Goal: Task Accomplishment & Management: Manage account settings

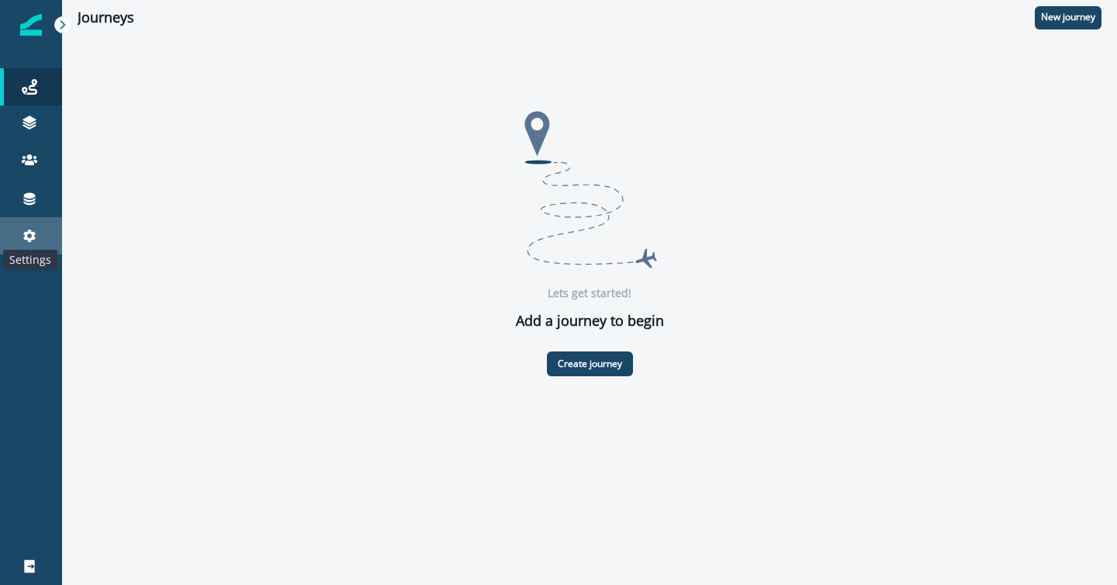
click at [33, 239] on icon at bounding box center [29, 236] width 12 height 12
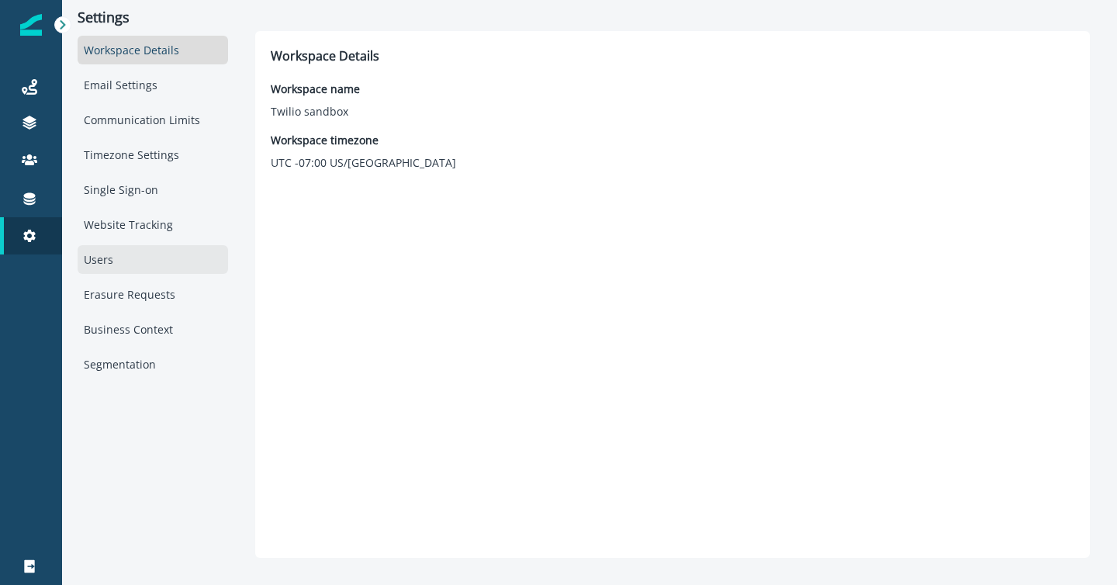
click at [88, 262] on div "Users" at bounding box center [153, 259] width 151 height 29
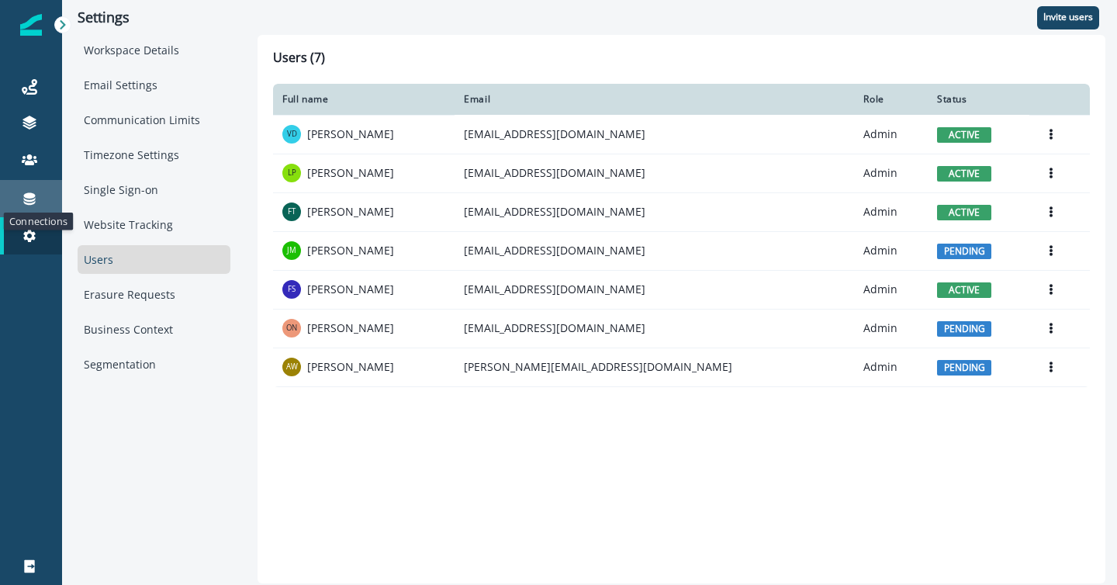
click at [33, 197] on icon at bounding box center [30, 199] width 12 height 12
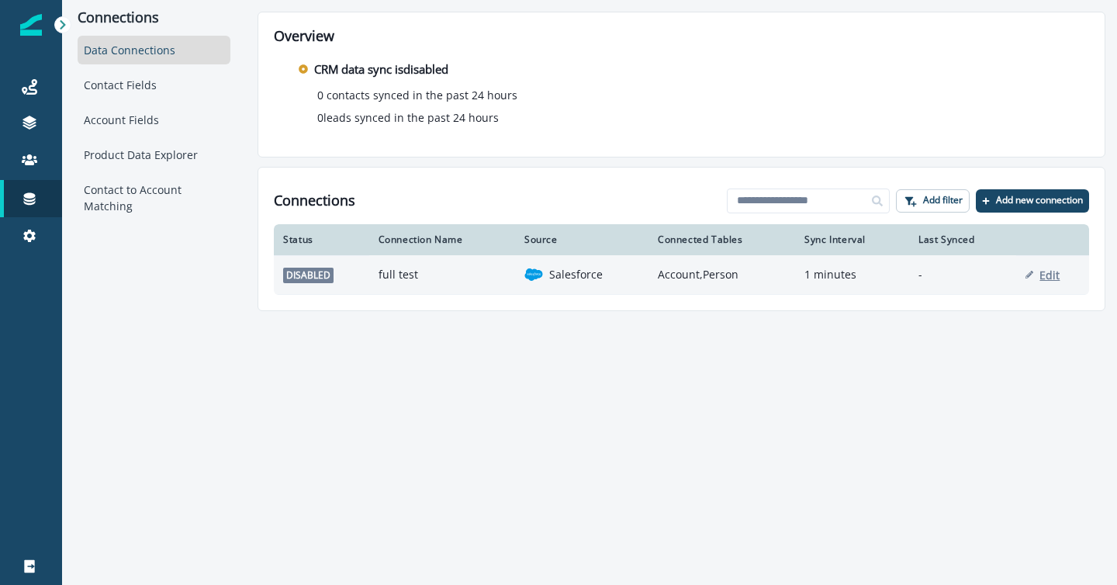
click at [1046, 273] on p "Edit" at bounding box center [1050, 275] width 20 height 15
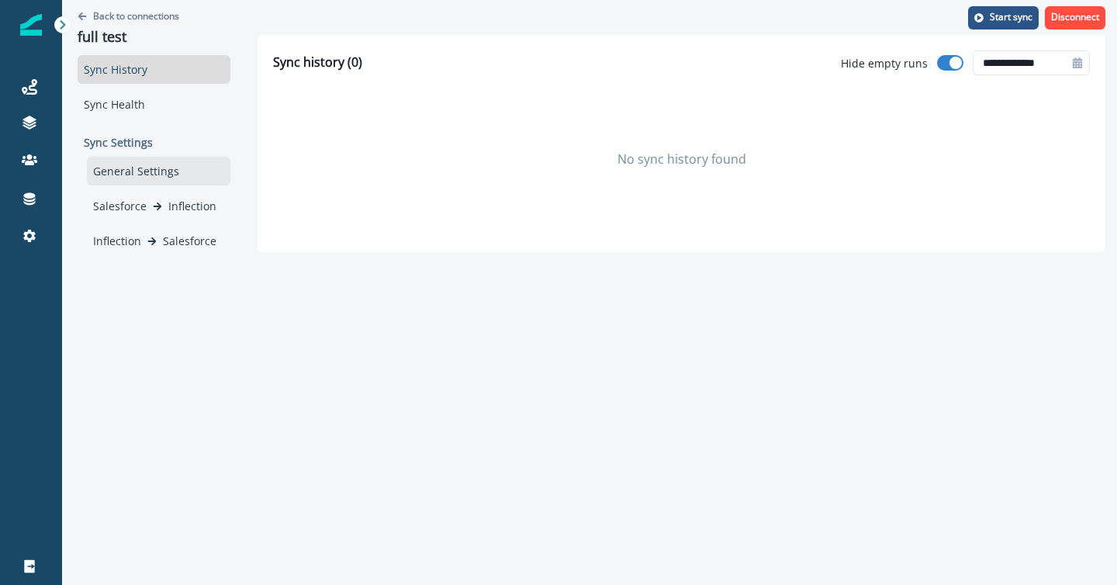
click at [134, 169] on div "General Settings" at bounding box center [159, 171] width 144 height 29
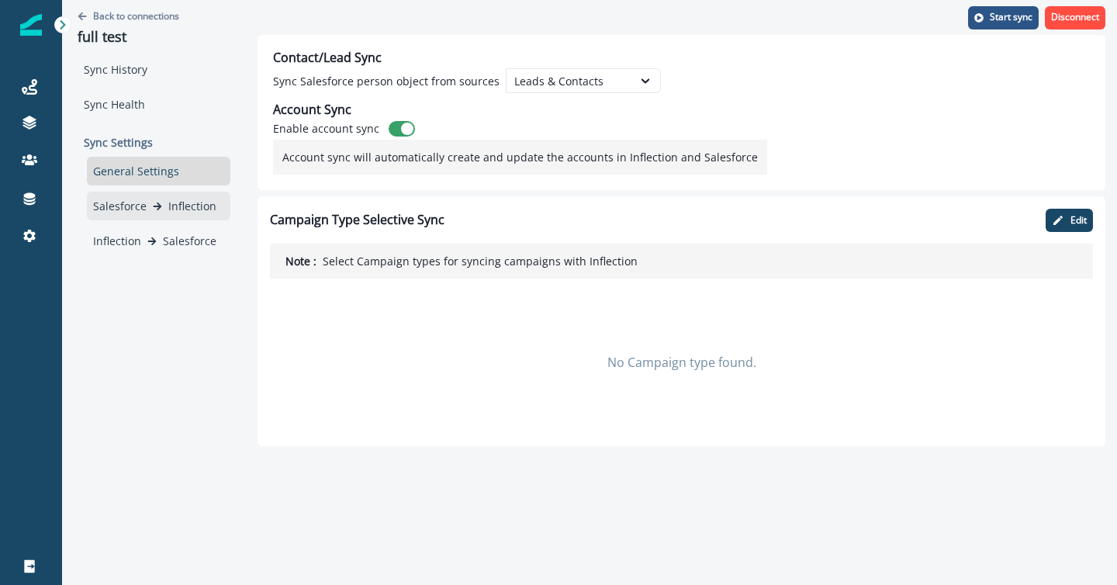
click at [152, 199] on div "Salesforce Inflection" at bounding box center [158, 206] width 131 height 16
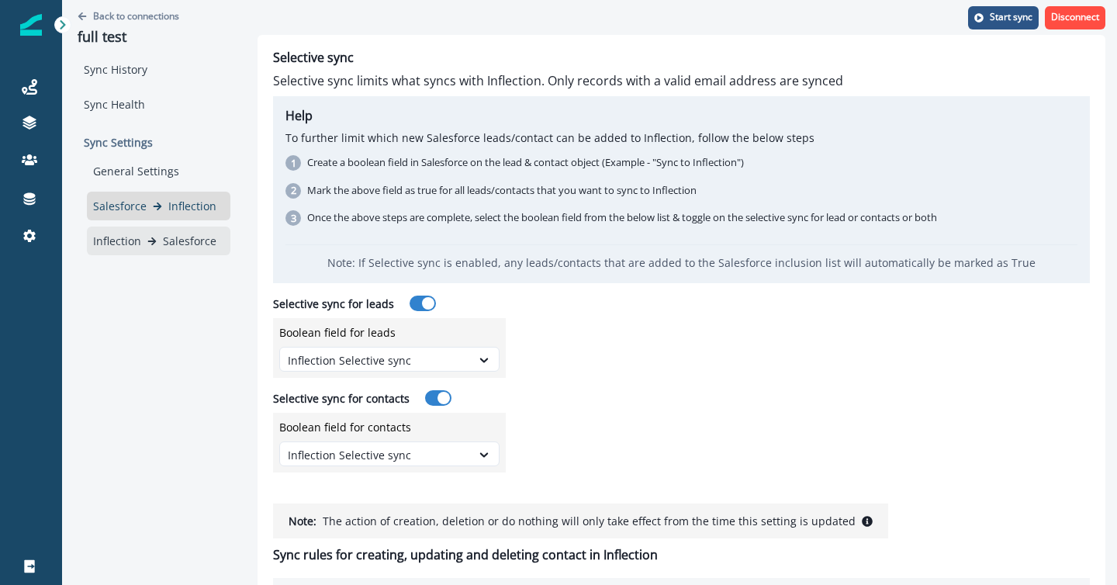
click at [181, 234] on p "Salesforce" at bounding box center [190, 241] width 54 height 16
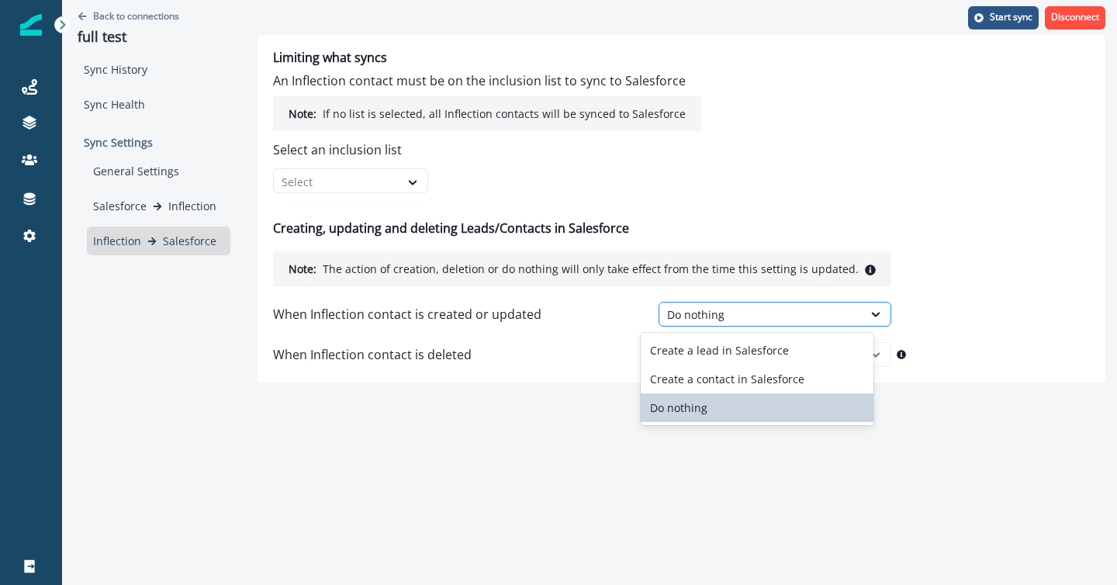
click at [684, 319] on div "Do nothing" at bounding box center [761, 315] width 188 height 16
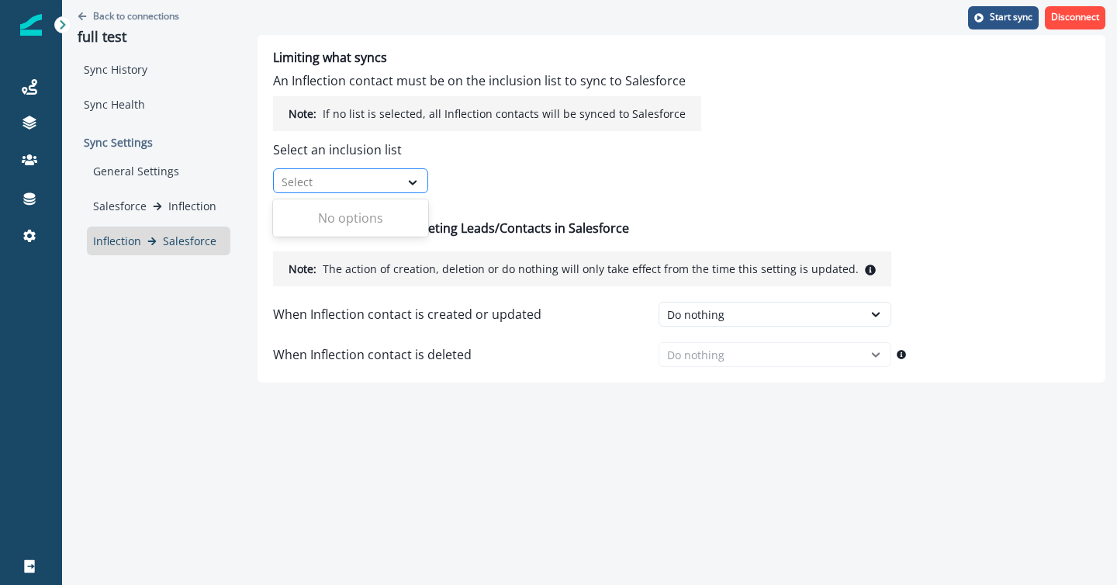
click at [398, 182] on div "Select" at bounding box center [337, 182] width 126 height 26
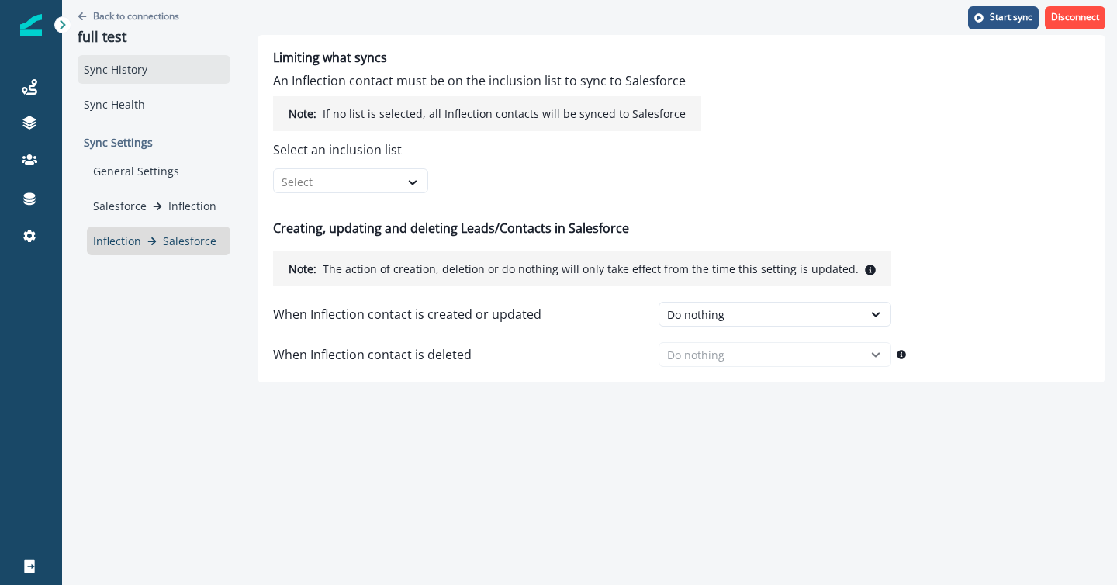
click at [113, 70] on div "Sync History" at bounding box center [154, 69] width 153 height 29
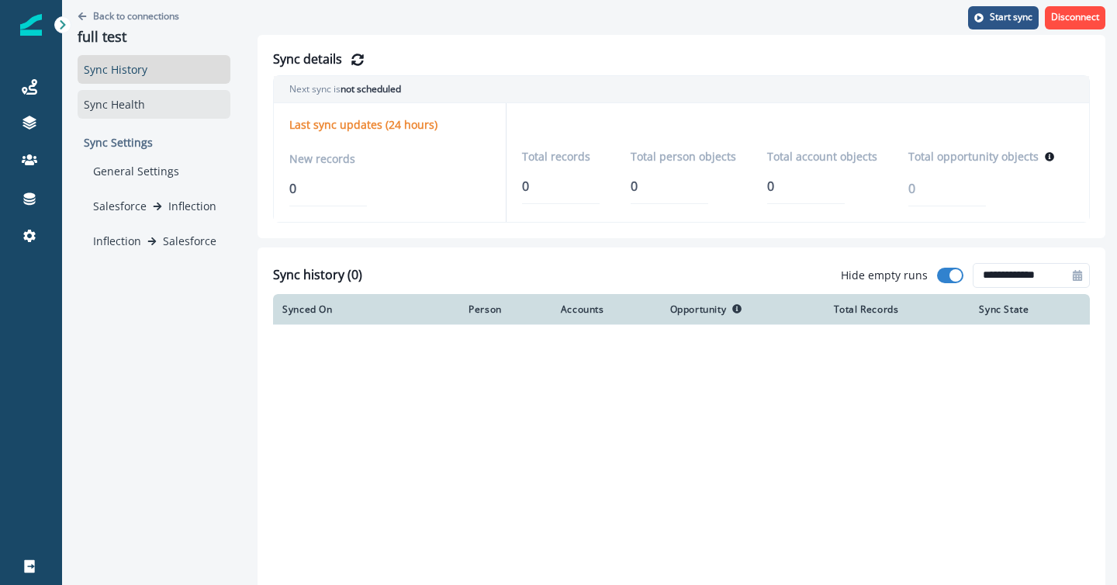
click at [111, 102] on div "Sync Health" at bounding box center [154, 104] width 153 height 29
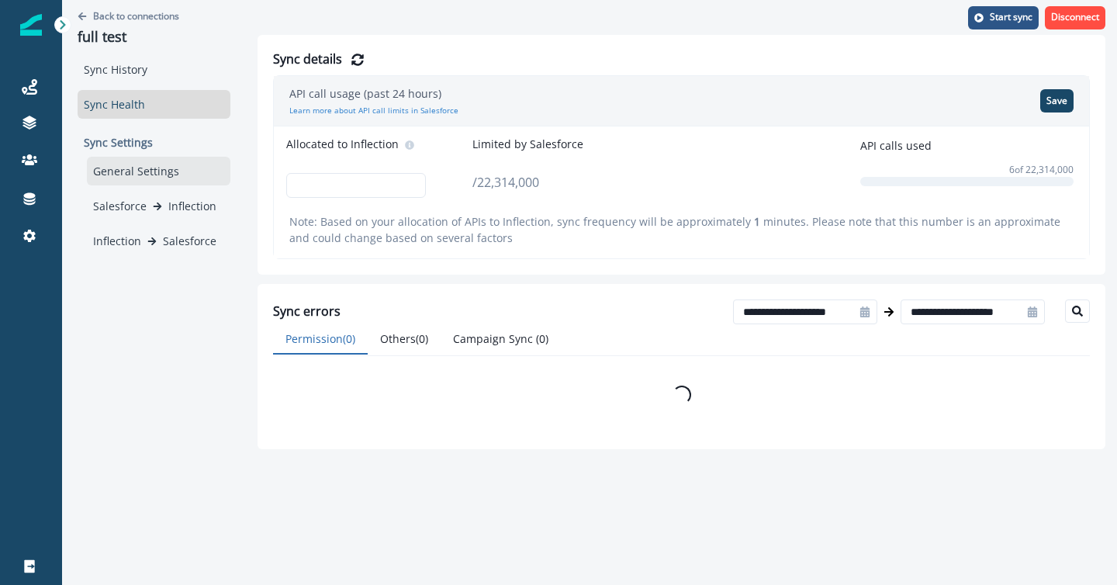
click at [130, 170] on div "General Settings" at bounding box center [159, 171] width 144 height 29
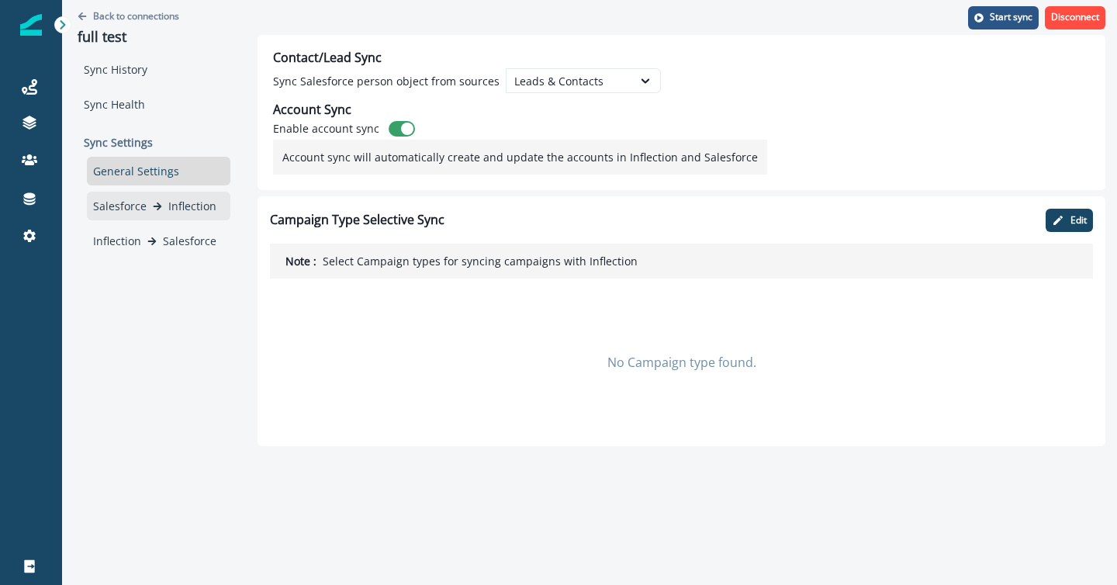
click at [113, 205] on p "Salesforce" at bounding box center [120, 206] width 54 height 16
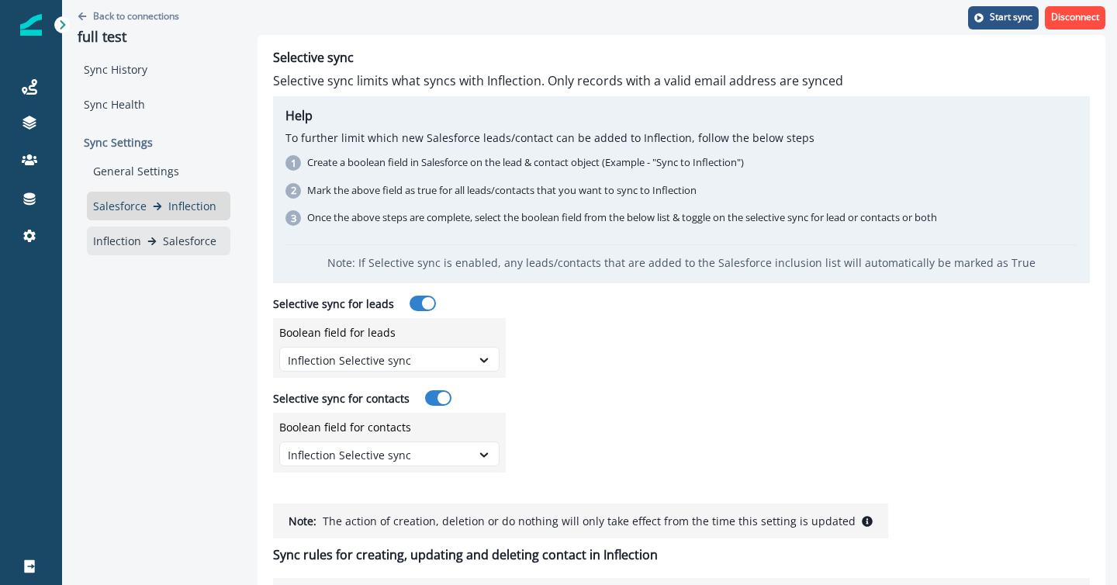
click at [110, 240] on p "Inflection" at bounding box center [117, 241] width 48 height 16
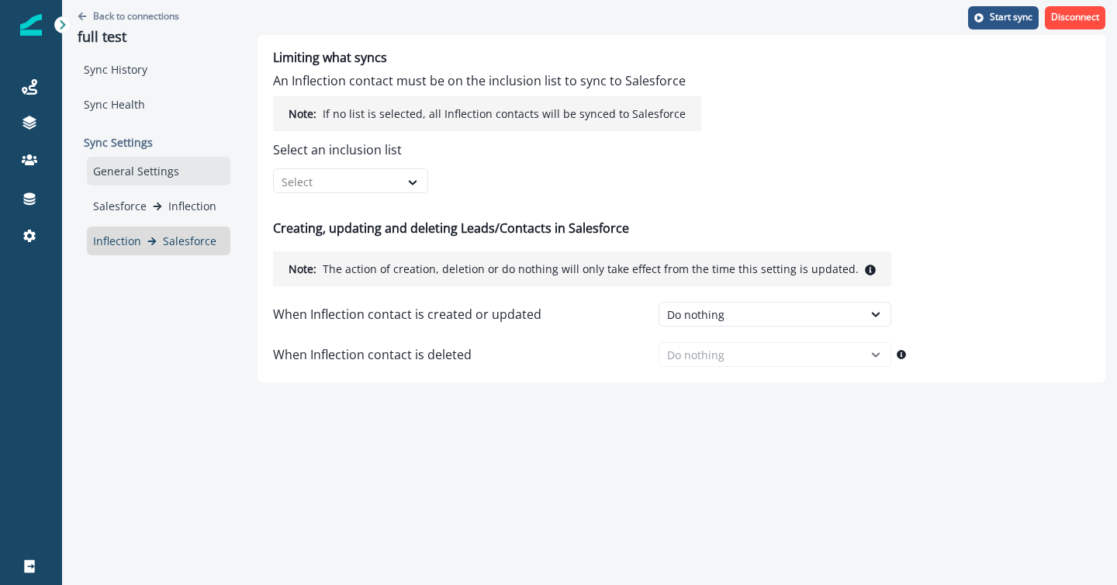
click at [123, 165] on div "General Settings" at bounding box center [159, 171] width 144 height 29
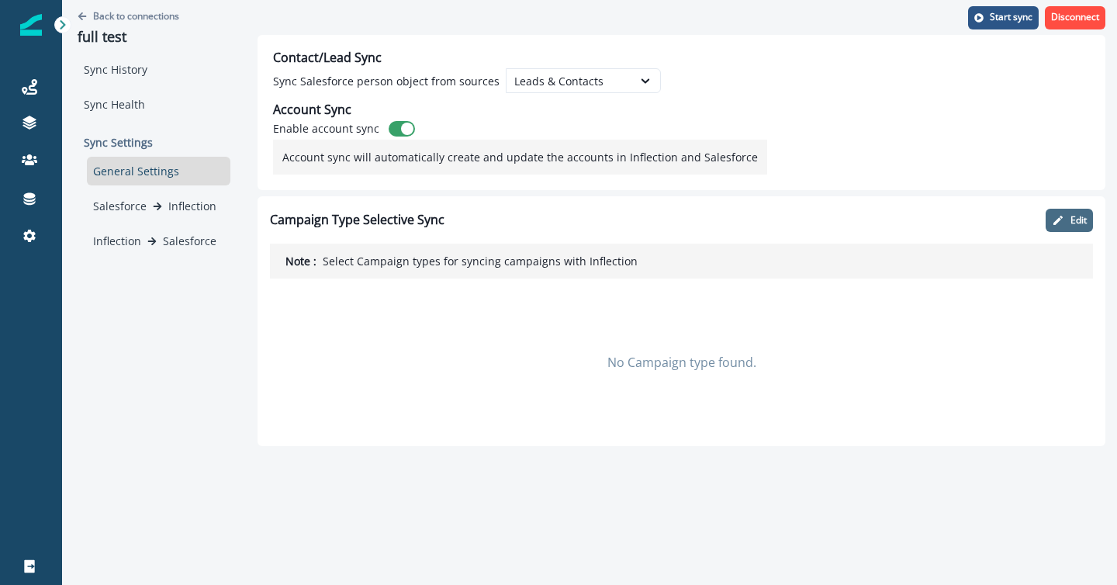
click at [1062, 218] on icon "button" at bounding box center [1058, 220] width 12 height 12
click at [998, 217] on button "Cancel" at bounding box center [1004, 220] width 62 height 23
click at [1007, 13] on p "Start sync" at bounding box center [1011, 17] width 43 height 11
click at [156, 65] on div "Sync History" at bounding box center [154, 69] width 153 height 29
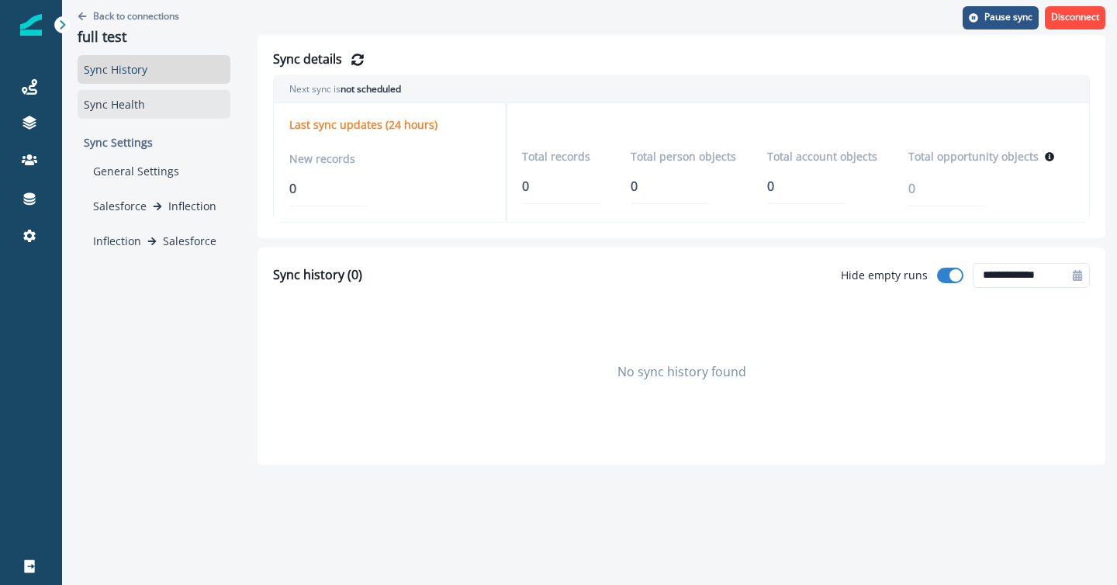
click at [116, 101] on div "Sync Health" at bounding box center [154, 104] width 153 height 29
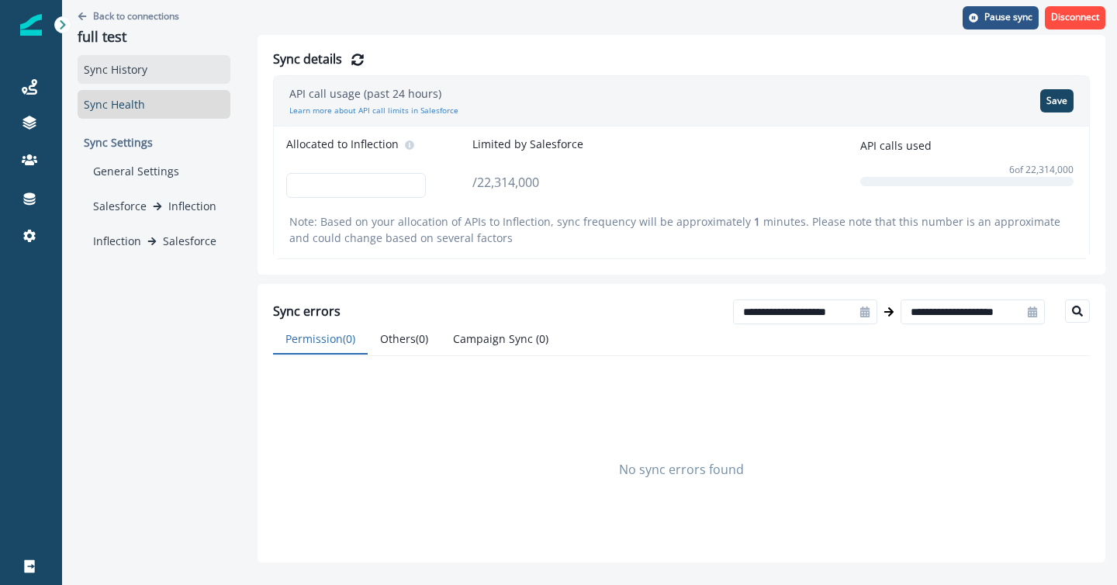
click at [168, 71] on div "Sync History" at bounding box center [154, 69] width 153 height 29
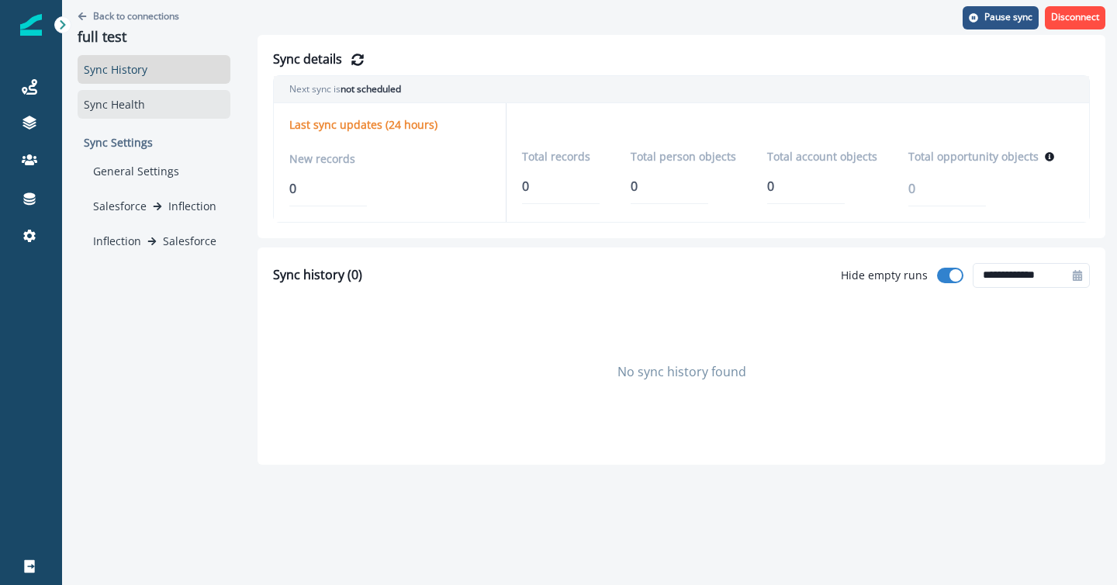
click at [152, 105] on div "Sync Health" at bounding box center [154, 104] width 153 height 29
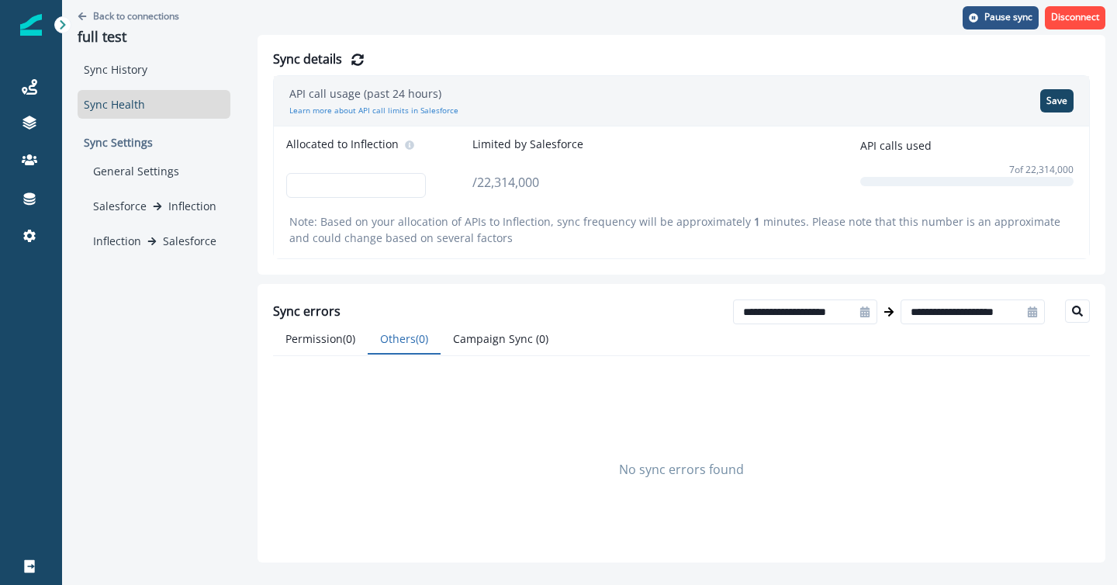
click at [396, 345] on button "Others ( 0 )" at bounding box center [404, 339] width 73 height 30
click at [482, 337] on button "Campaign Sync ( 0 )" at bounding box center [501, 339] width 120 height 30
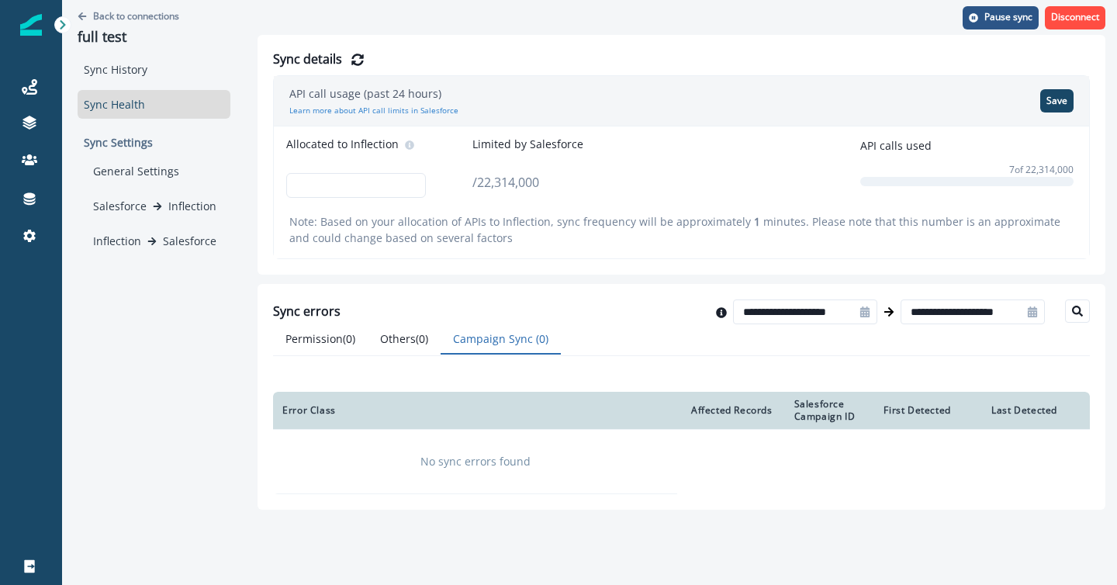
click at [406, 339] on button "Others ( 0 )" at bounding box center [404, 339] width 73 height 30
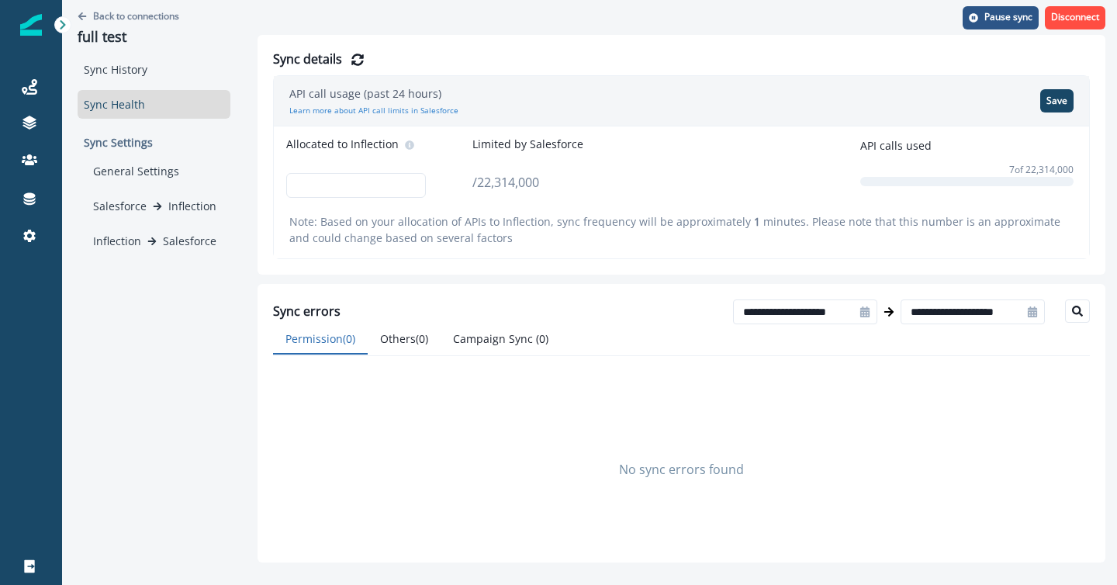
click at [325, 336] on button "Permission ( 0 )" at bounding box center [320, 339] width 95 height 30
click at [110, 132] on p "Sync Settings" at bounding box center [154, 142] width 153 height 29
click at [107, 65] on div "Sync History" at bounding box center [154, 69] width 153 height 29
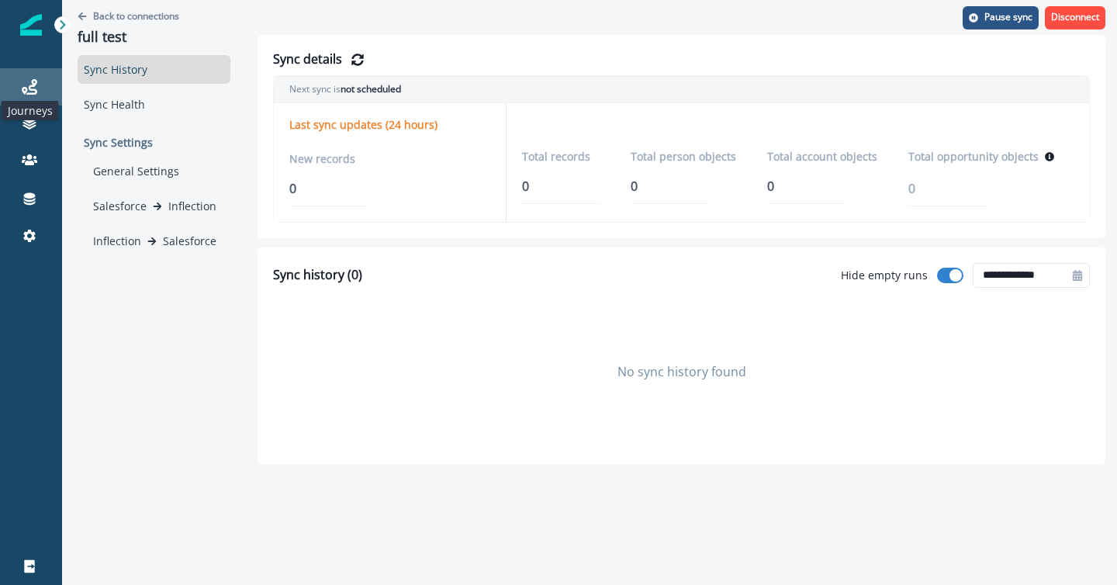
click at [29, 85] on icon at bounding box center [30, 87] width 16 height 16
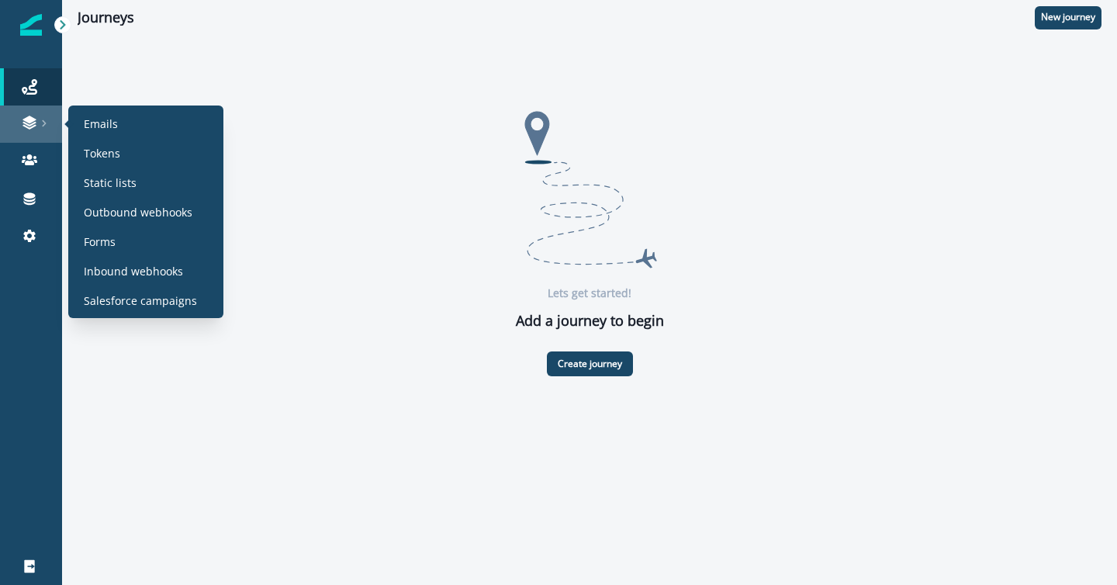
click at [26, 128] on icon at bounding box center [30, 123] width 16 height 16
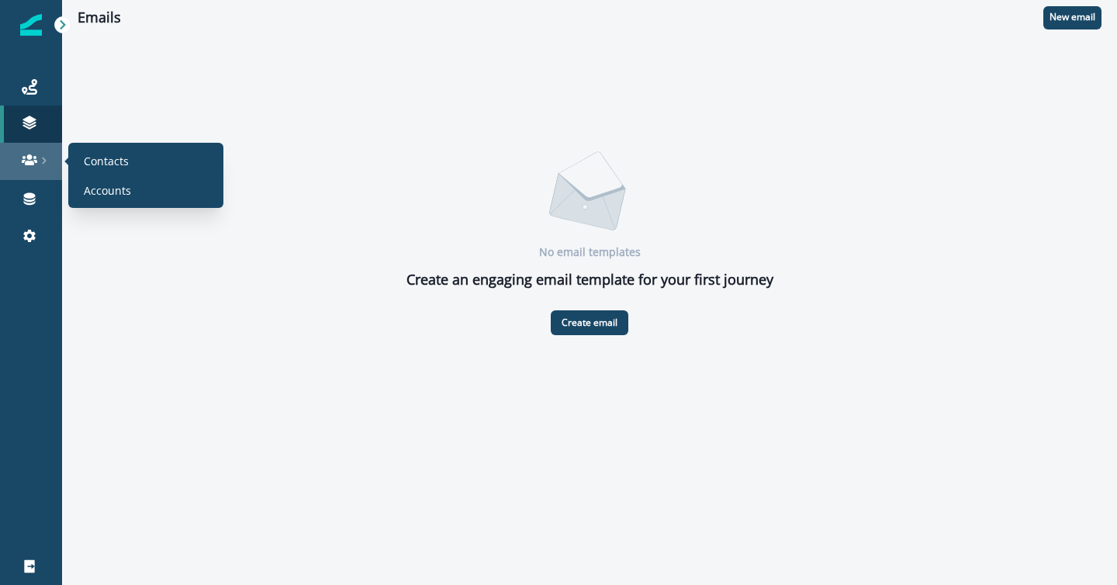
click at [21, 164] on div at bounding box center [31, 160] width 50 height 16
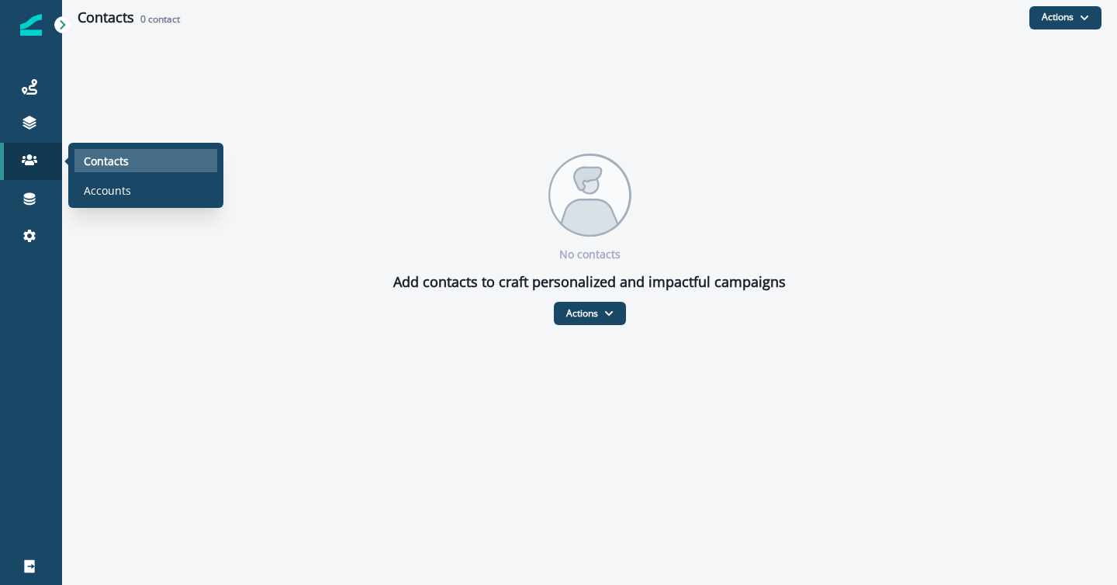
click at [100, 159] on p "Contacts" at bounding box center [106, 161] width 45 height 16
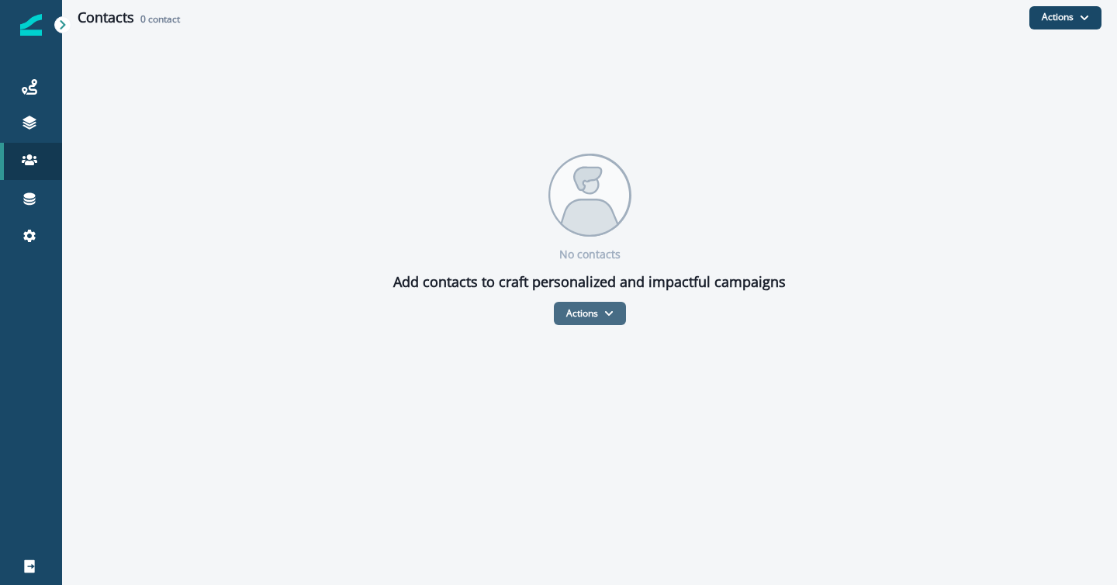
click at [605, 319] on button "Actions" at bounding box center [590, 313] width 72 height 23
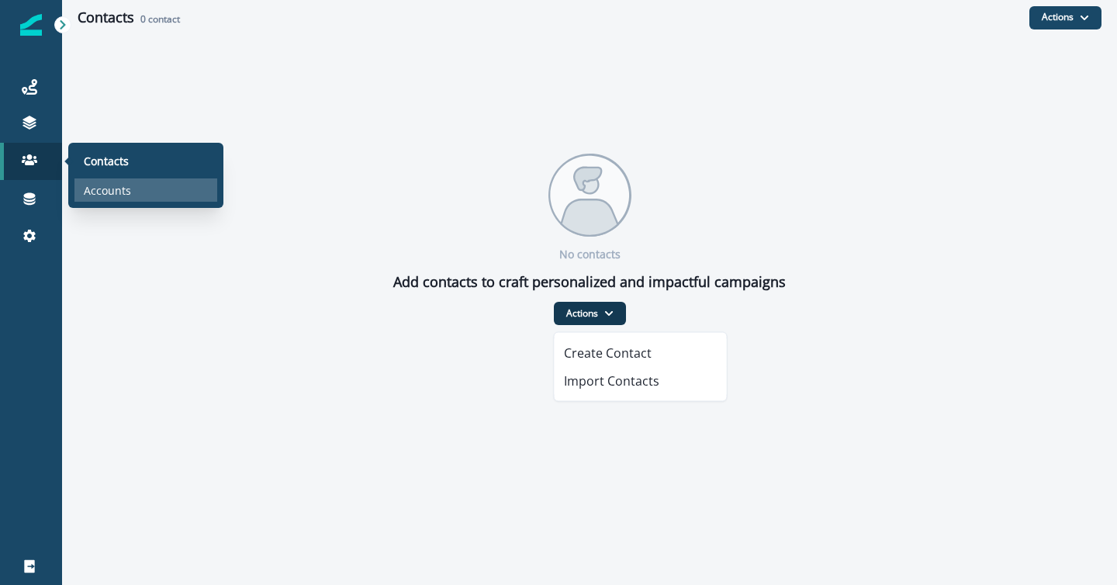
click at [121, 193] on p "Accounts" at bounding box center [107, 190] width 47 height 16
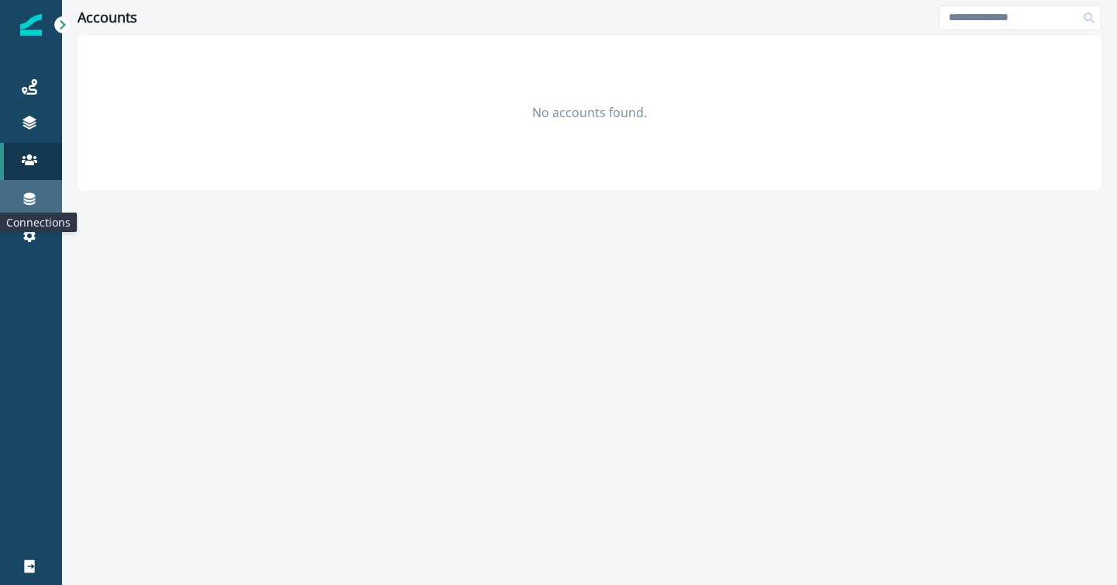
click at [29, 195] on icon at bounding box center [30, 199] width 12 height 12
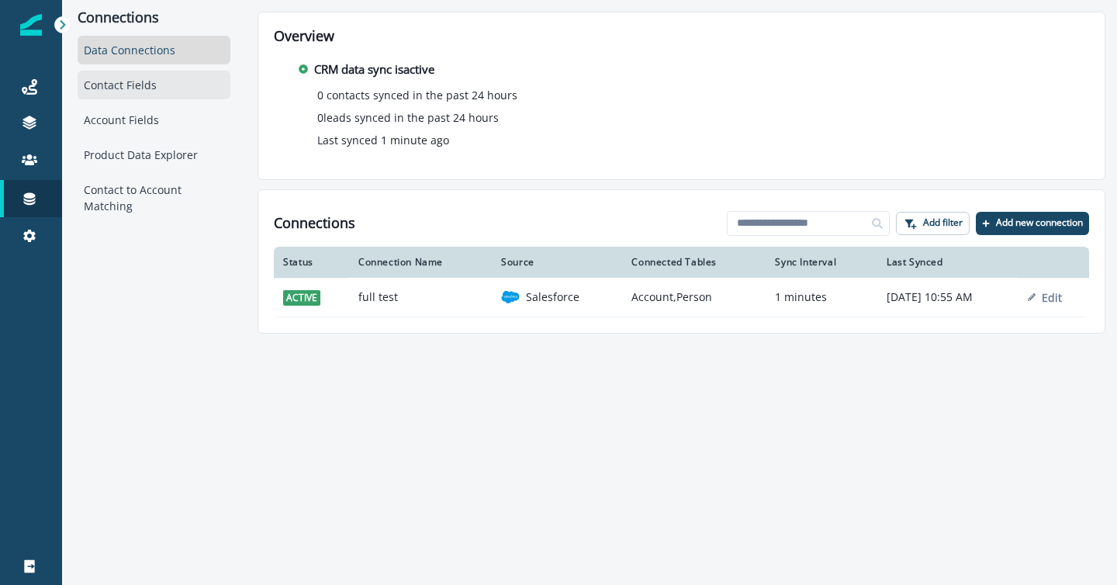
click at [149, 89] on div "Contact Fields" at bounding box center [154, 85] width 153 height 29
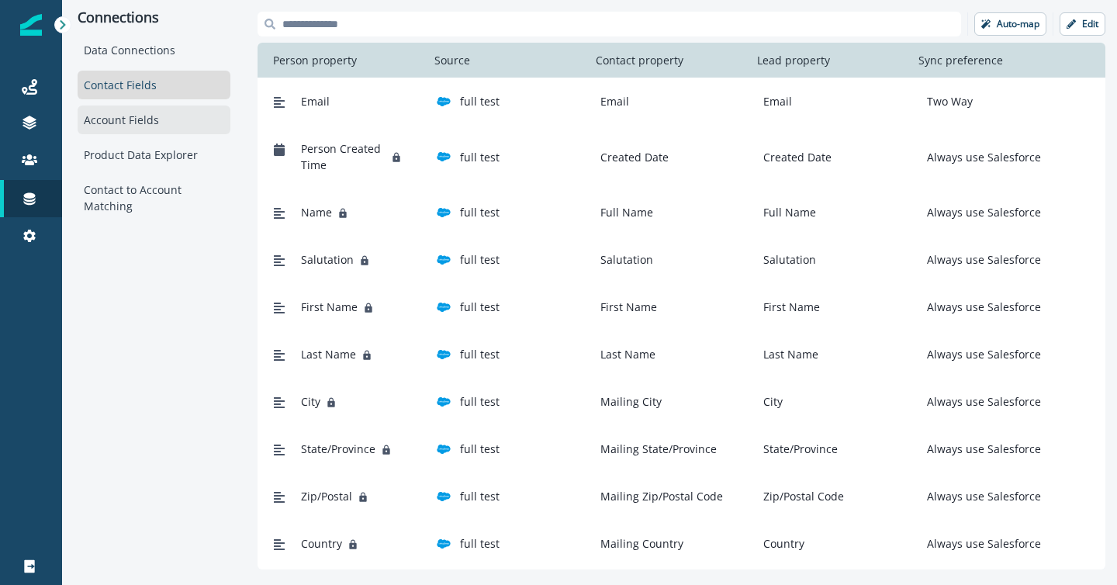
click at [143, 116] on div "Account Fields" at bounding box center [154, 120] width 153 height 29
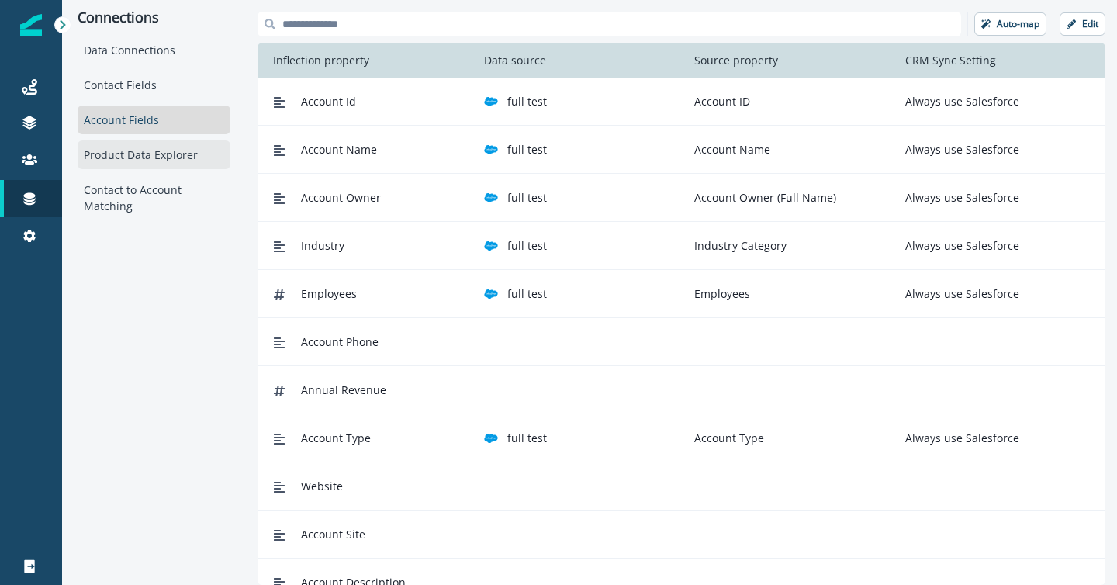
click at [137, 155] on div "Product Data Explorer" at bounding box center [154, 154] width 153 height 29
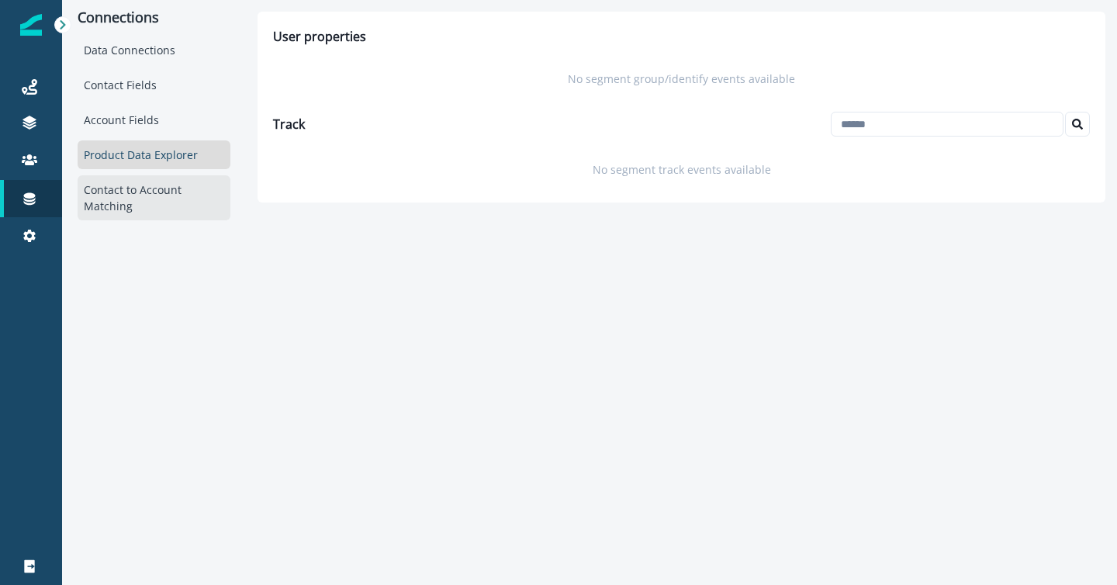
click at [133, 192] on div "Contact to Account Matching" at bounding box center [154, 197] width 153 height 45
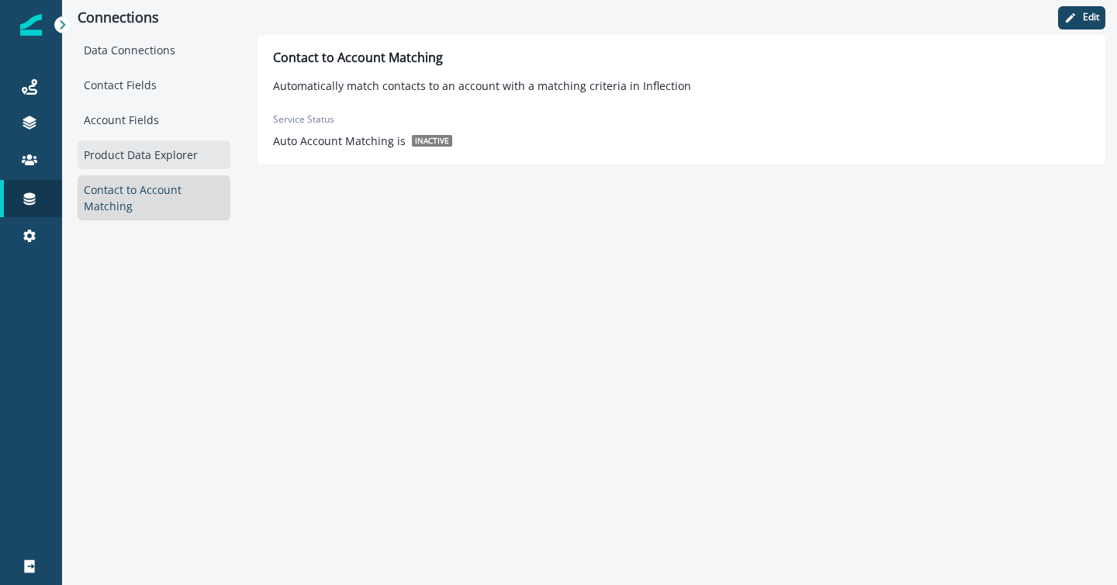
click at [134, 166] on div "Product Data Explorer" at bounding box center [154, 154] width 153 height 29
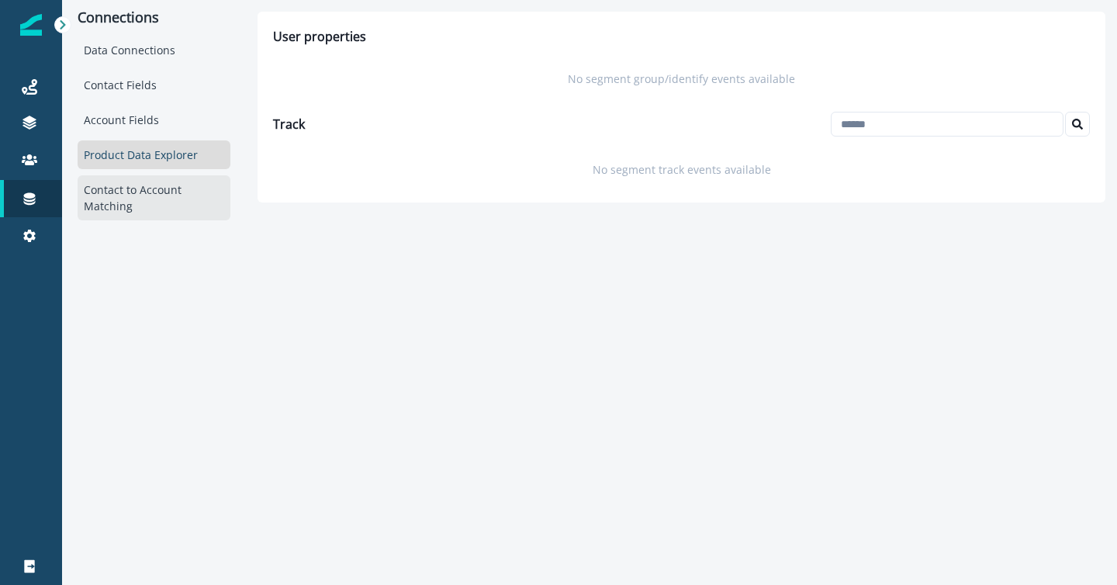
click at [127, 193] on div "Contact to Account Matching" at bounding box center [154, 197] width 153 height 45
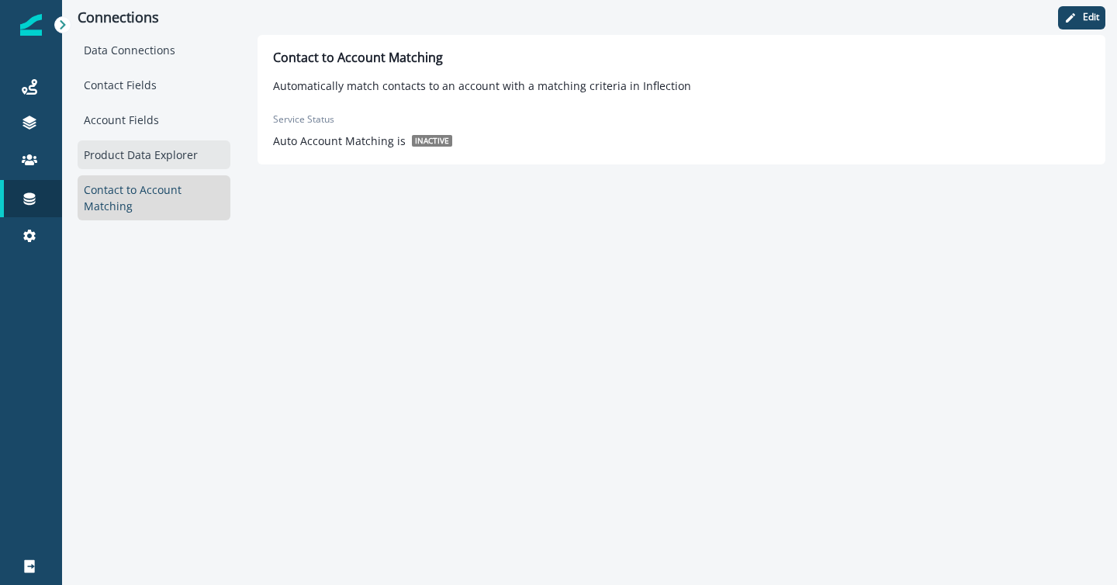
click at [130, 152] on div "Product Data Explorer" at bounding box center [154, 154] width 153 height 29
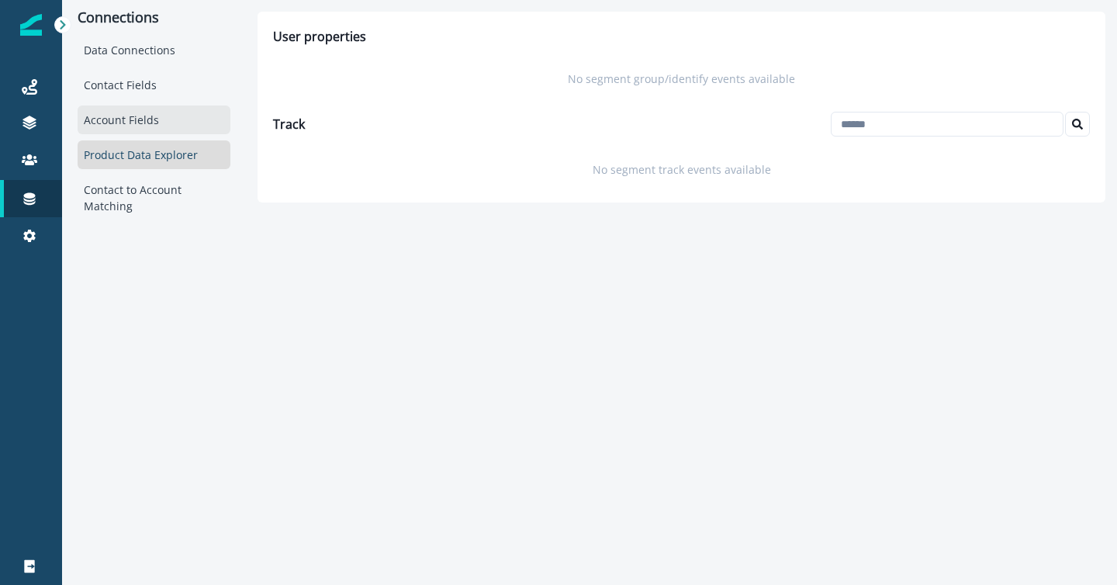
click at [110, 120] on div "Account Fields" at bounding box center [154, 120] width 153 height 29
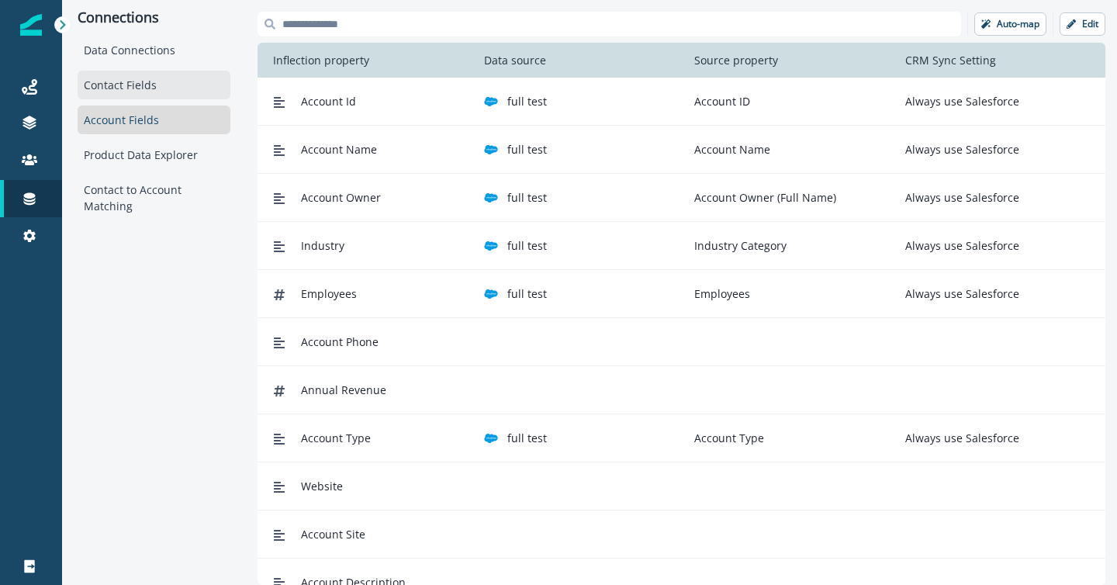
click at [105, 88] on div "Contact Fields" at bounding box center [154, 85] width 153 height 29
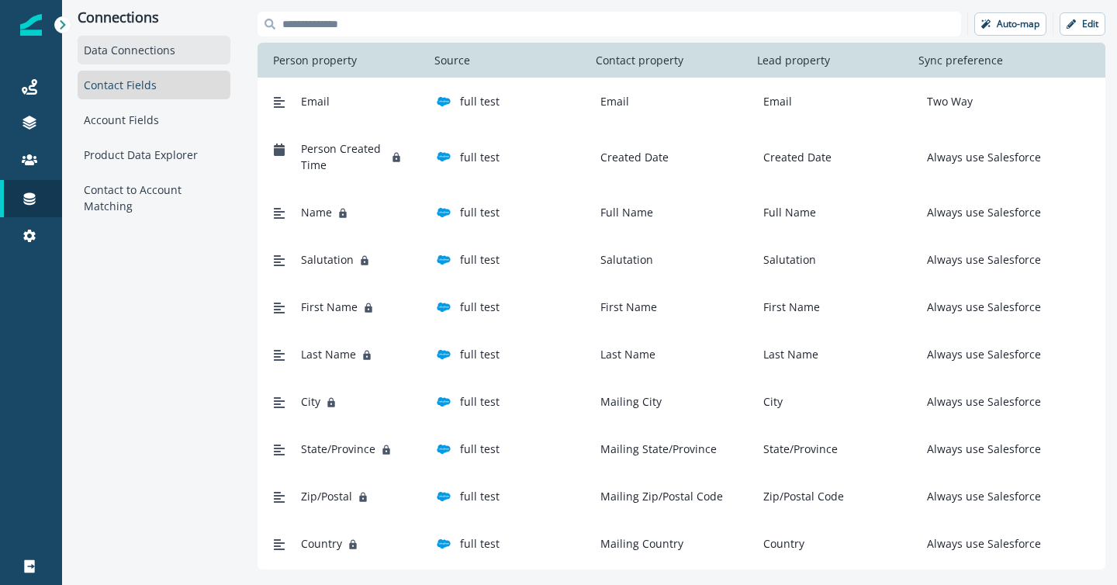
click at [99, 54] on div "Data Connections" at bounding box center [154, 50] width 153 height 29
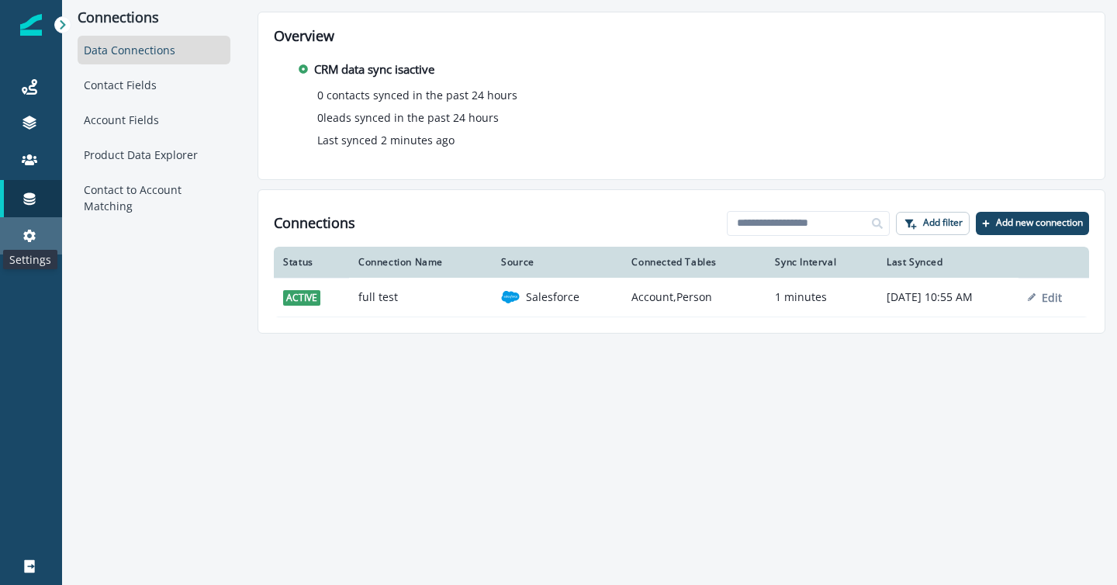
click at [34, 233] on icon at bounding box center [29, 236] width 12 height 12
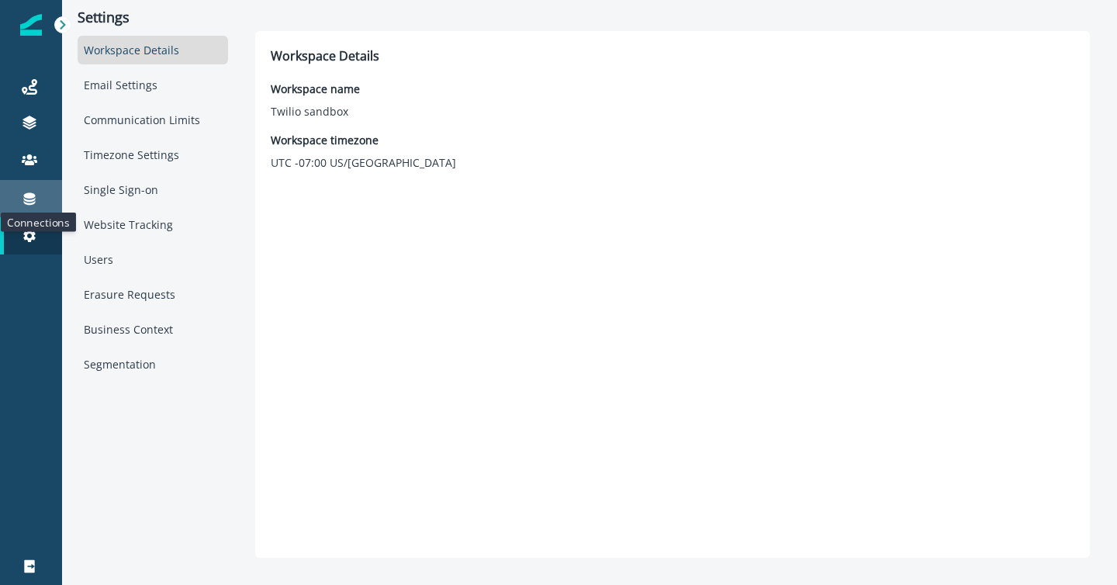
click at [23, 204] on icon at bounding box center [30, 199] width 16 height 16
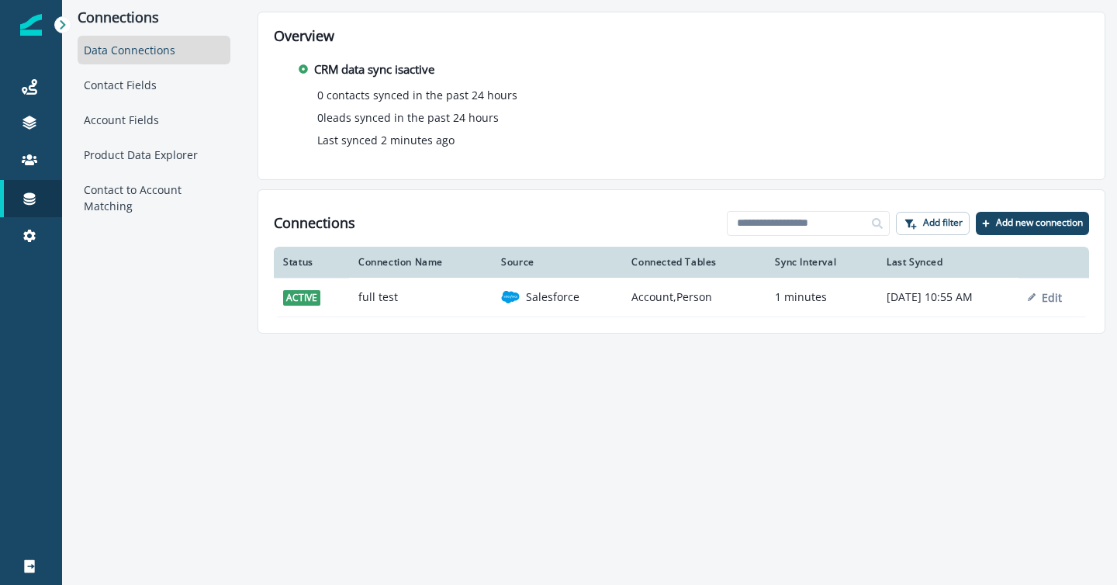
click at [1062, 296] on p "Edit" at bounding box center [1052, 297] width 20 height 15
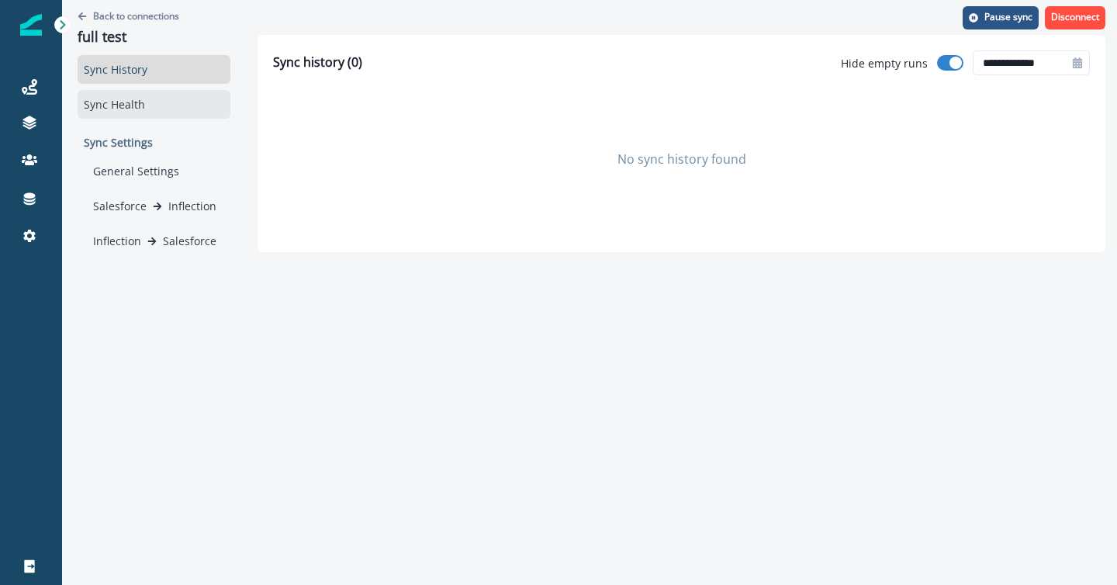
click at [133, 102] on div "Sync Health" at bounding box center [154, 104] width 153 height 29
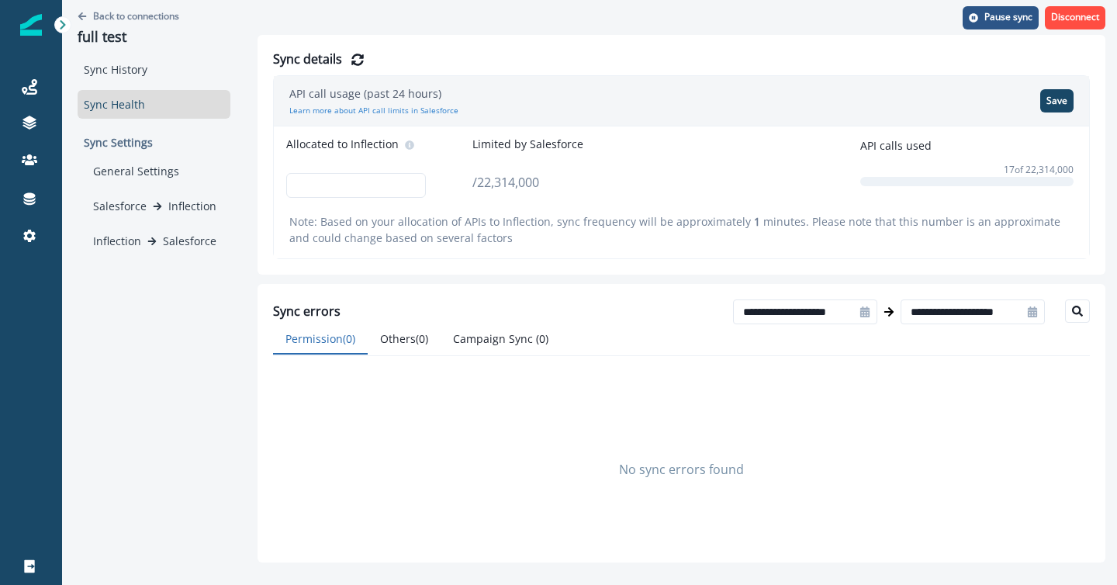
click at [134, 135] on p "Sync Settings" at bounding box center [154, 142] width 153 height 29
click at [133, 144] on p "Sync Settings" at bounding box center [154, 142] width 153 height 29
click at [135, 174] on div "General Settings" at bounding box center [159, 171] width 144 height 29
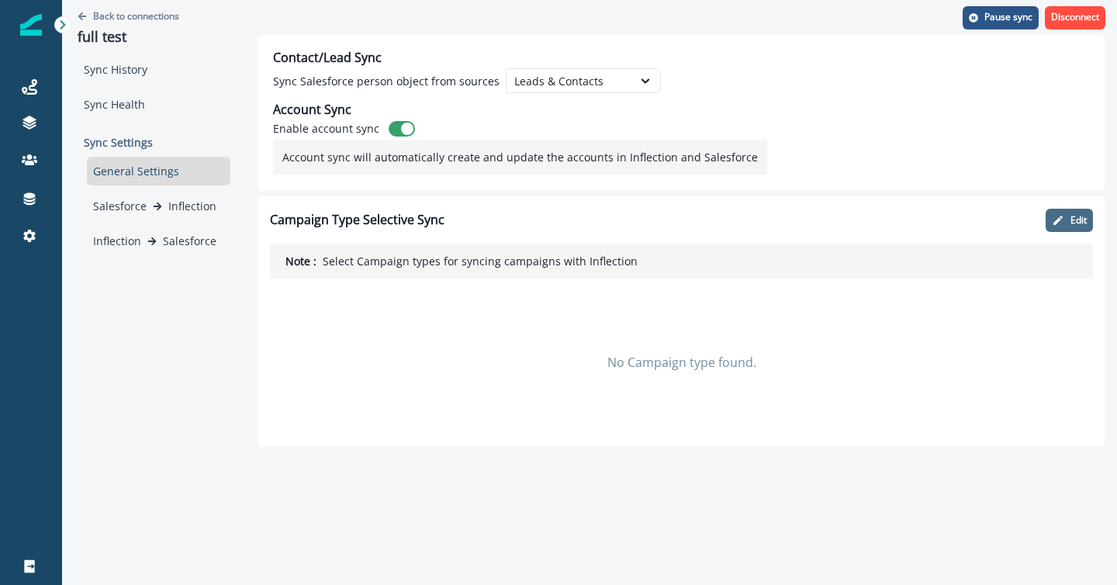
click at [1069, 220] on button "Edit" at bounding box center [1069, 220] width 47 height 23
click at [990, 212] on button "Cancel" at bounding box center [1004, 220] width 62 height 23
click at [151, 217] on div "Salesforce Inflection" at bounding box center [159, 206] width 144 height 29
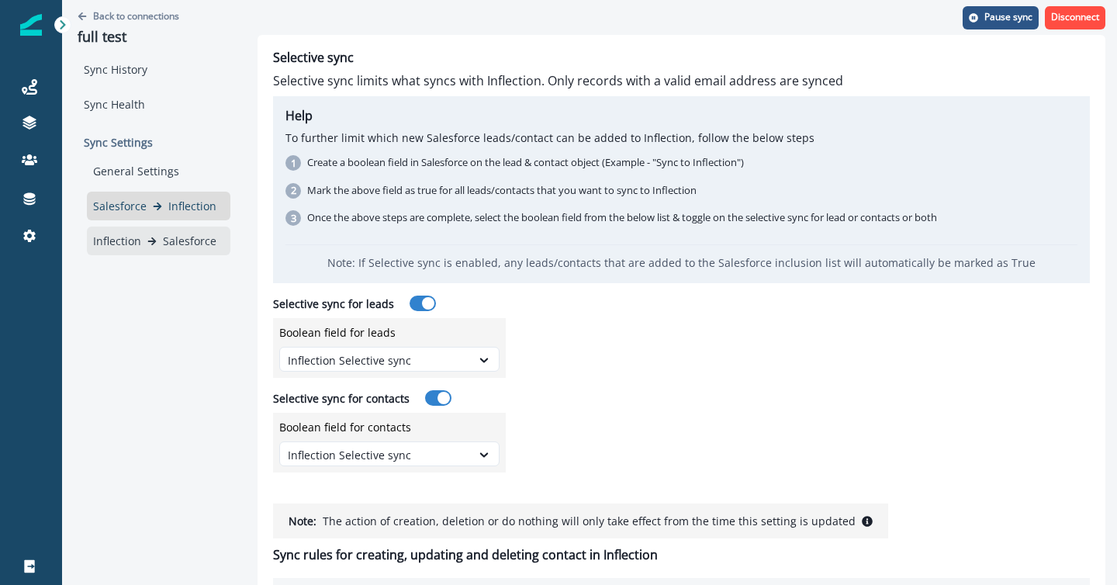
click at [151, 237] on icon at bounding box center [151, 241] width 9 height 9
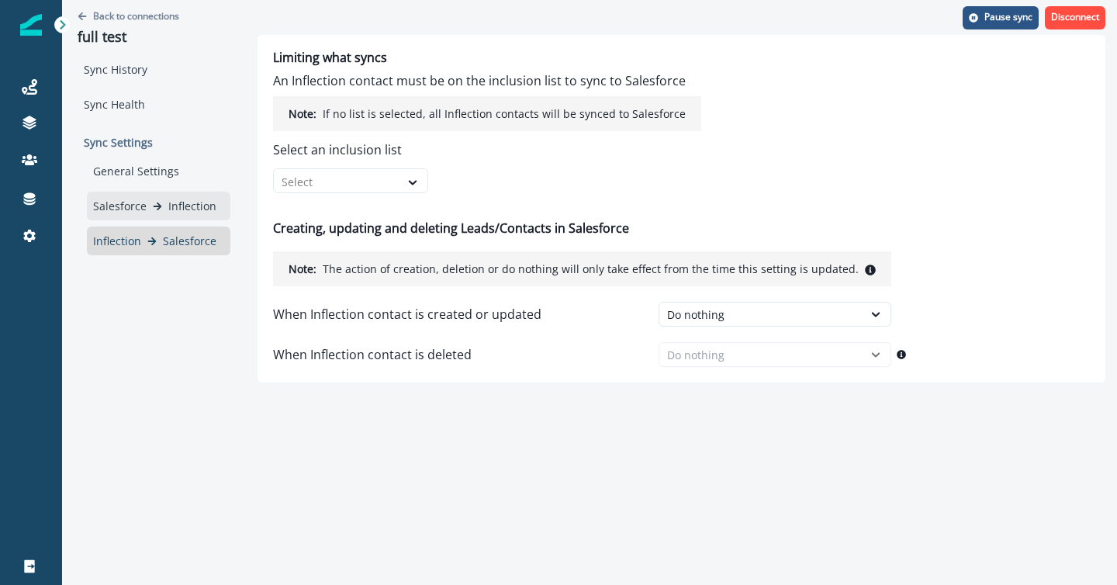
click at [162, 203] on div "Salesforce Inflection" at bounding box center [158, 206] width 131 height 16
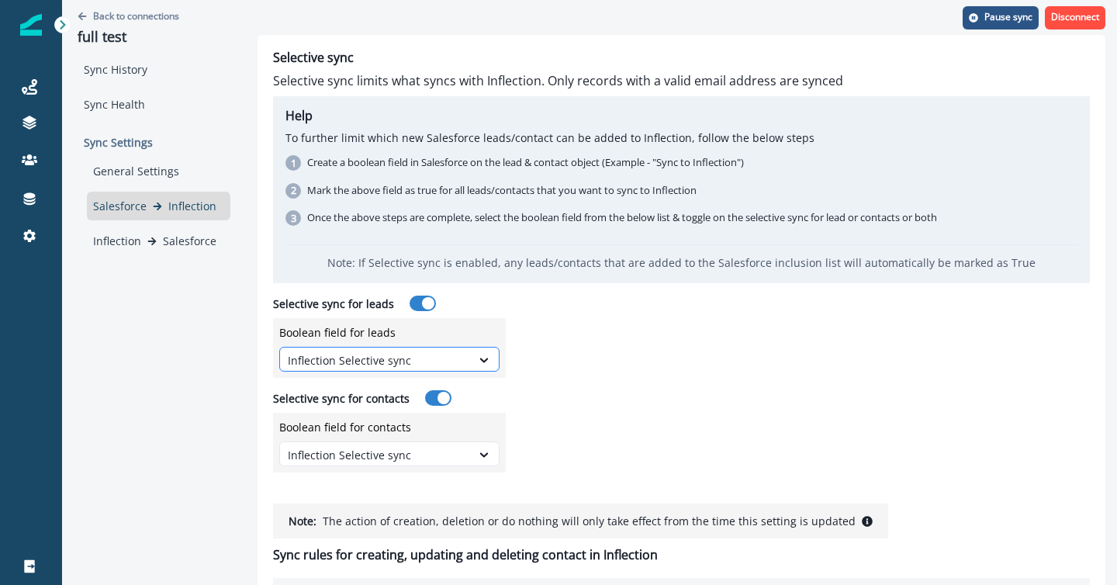
click at [326, 359] on div at bounding box center [375, 360] width 175 height 19
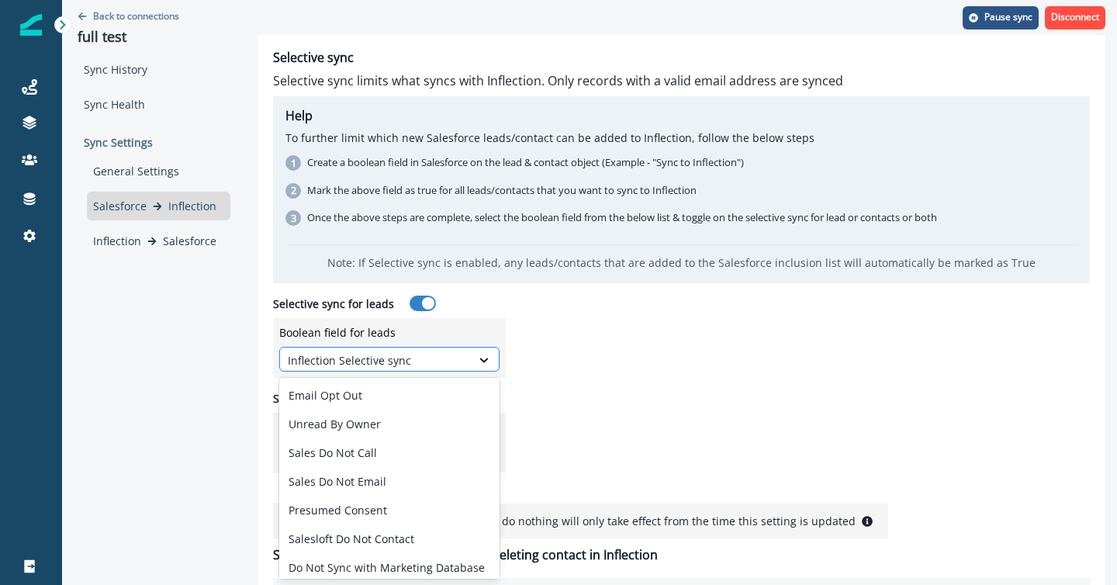
click at [326, 359] on div at bounding box center [375, 360] width 175 height 19
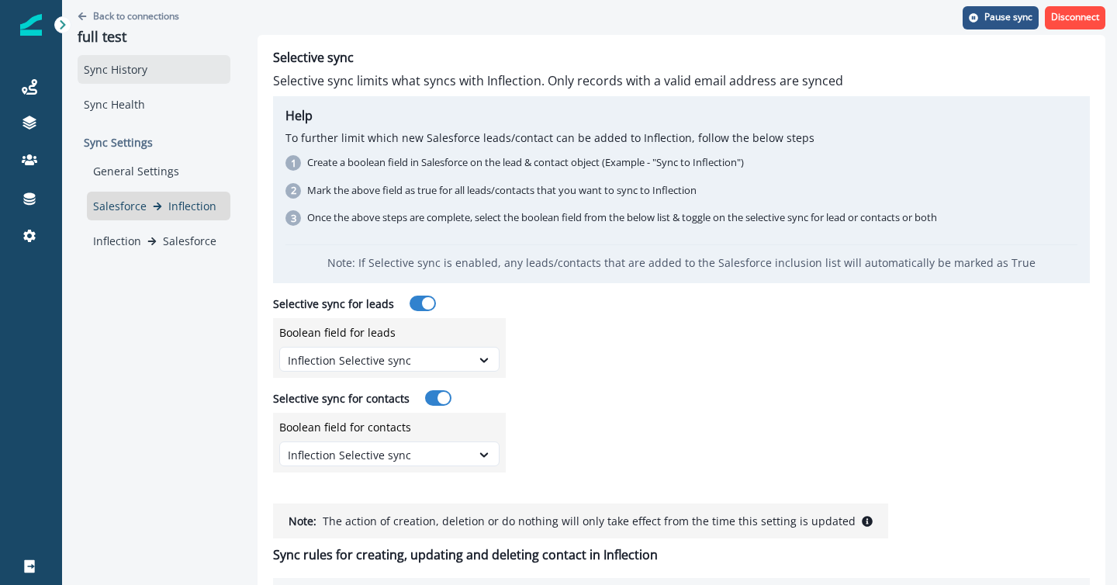
click at [128, 70] on div "Sync History" at bounding box center [154, 69] width 153 height 29
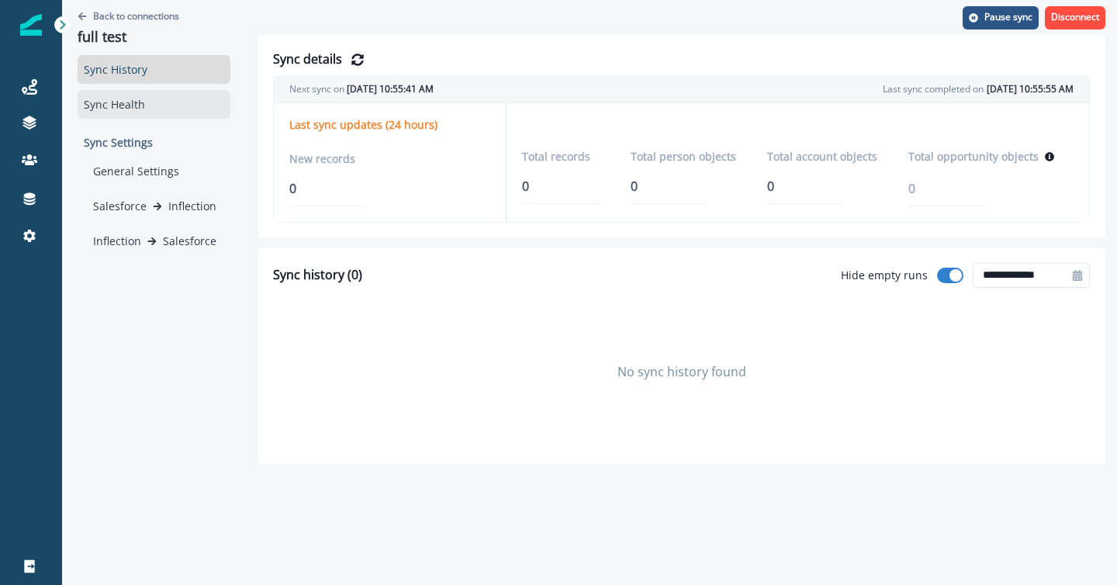
click at [120, 103] on div "Sync Health" at bounding box center [154, 104] width 153 height 29
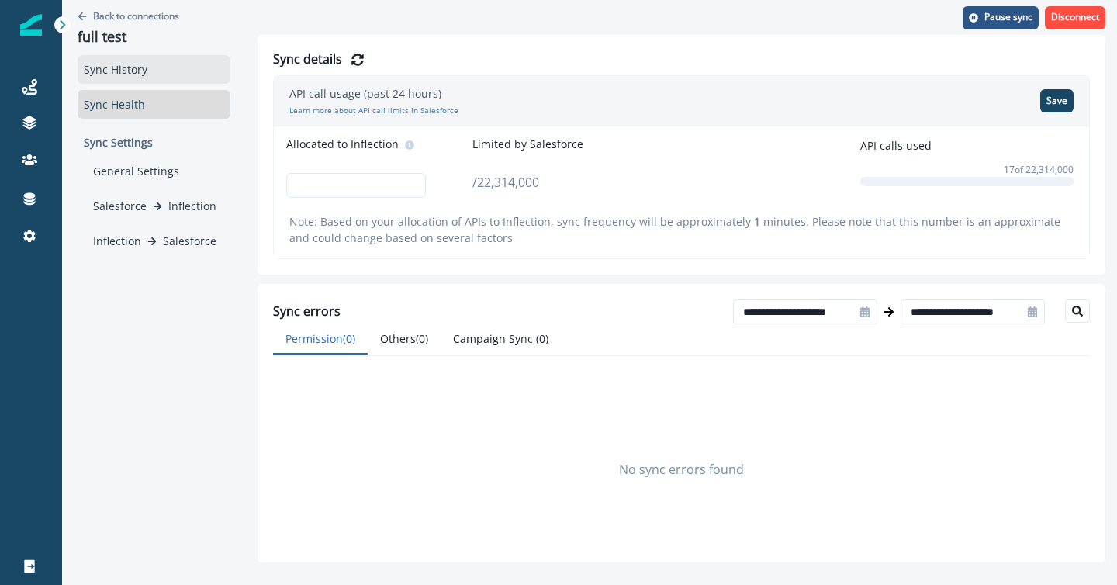
click at [111, 68] on div "Sync History" at bounding box center [154, 69] width 153 height 29
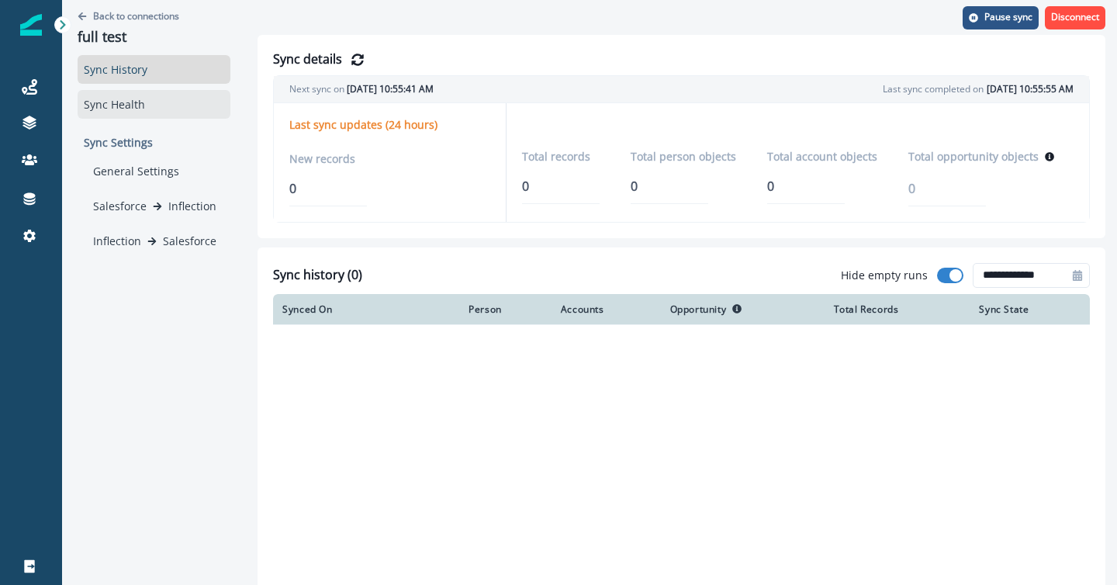
click at [116, 98] on div "Sync Health" at bounding box center [154, 104] width 153 height 29
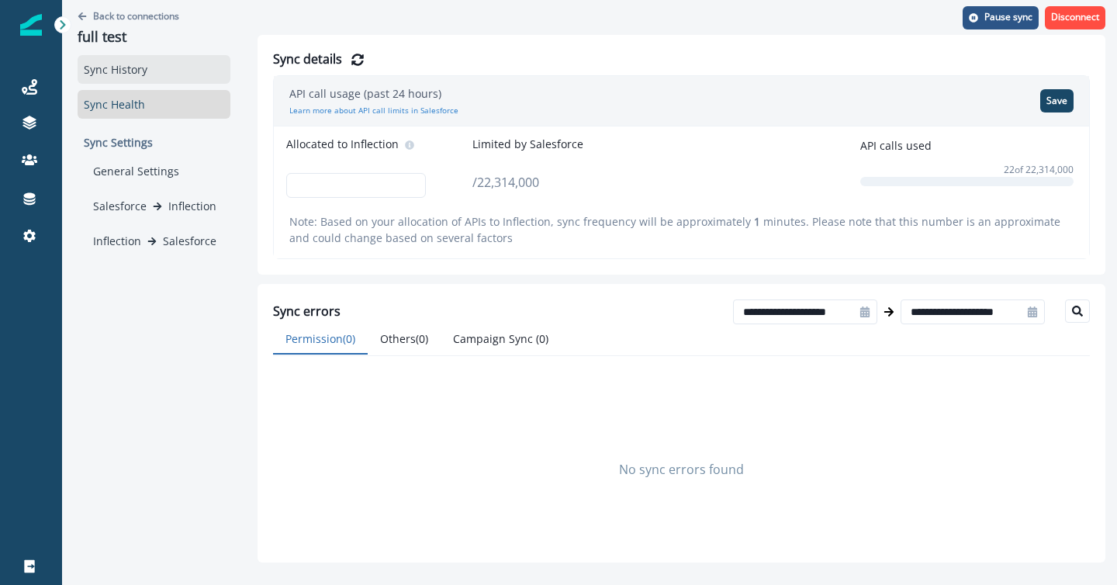
click at [120, 74] on div "Sync History" at bounding box center [154, 69] width 153 height 29
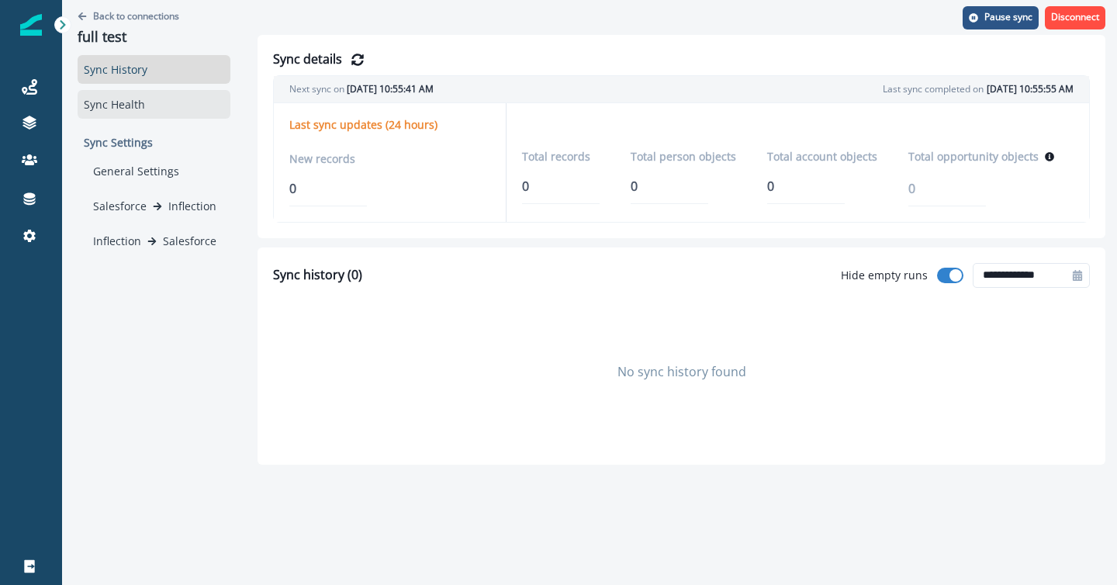
click at [126, 106] on div "Sync Health" at bounding box center [154, 104] width 153 height 29
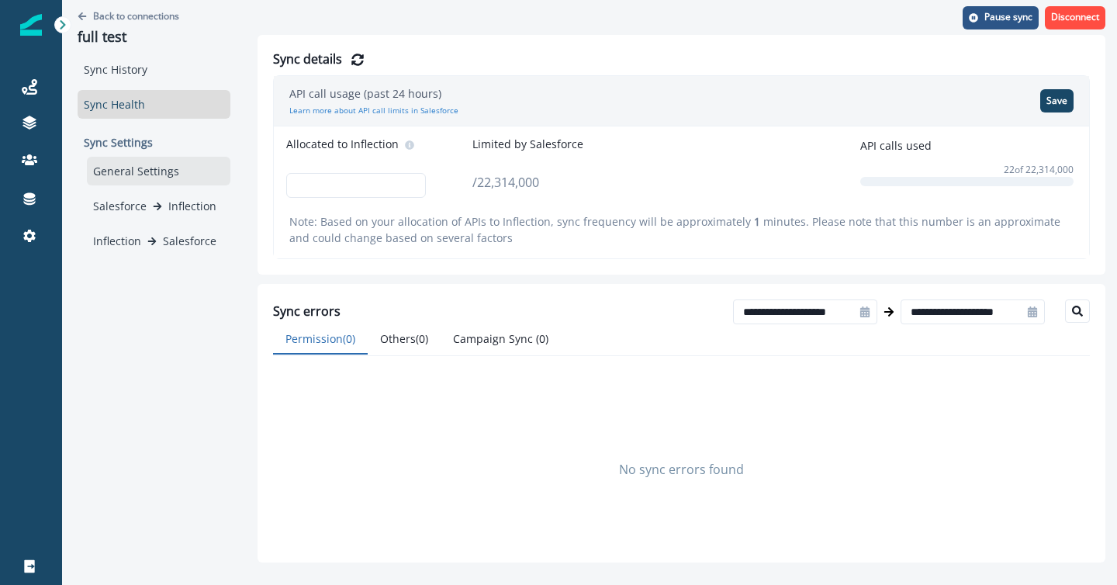
click at [110, 165] on div "General Settings" at bounding box center [159, 171] width 144 height 29
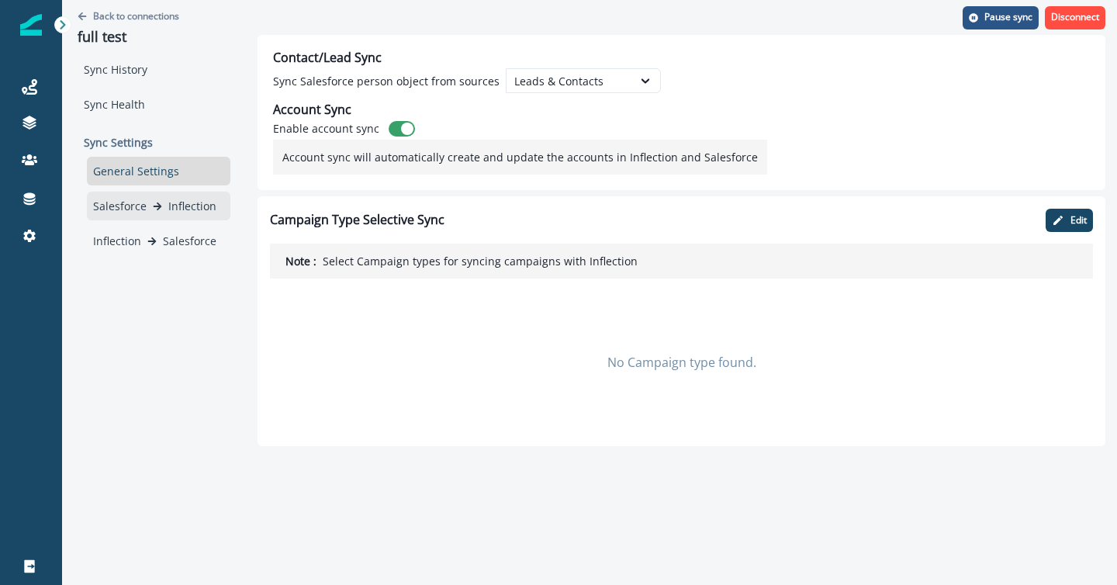
click at [109, 214] on div "Salesforce Inflection" at bounding box center [159, 206] width 144 height 29
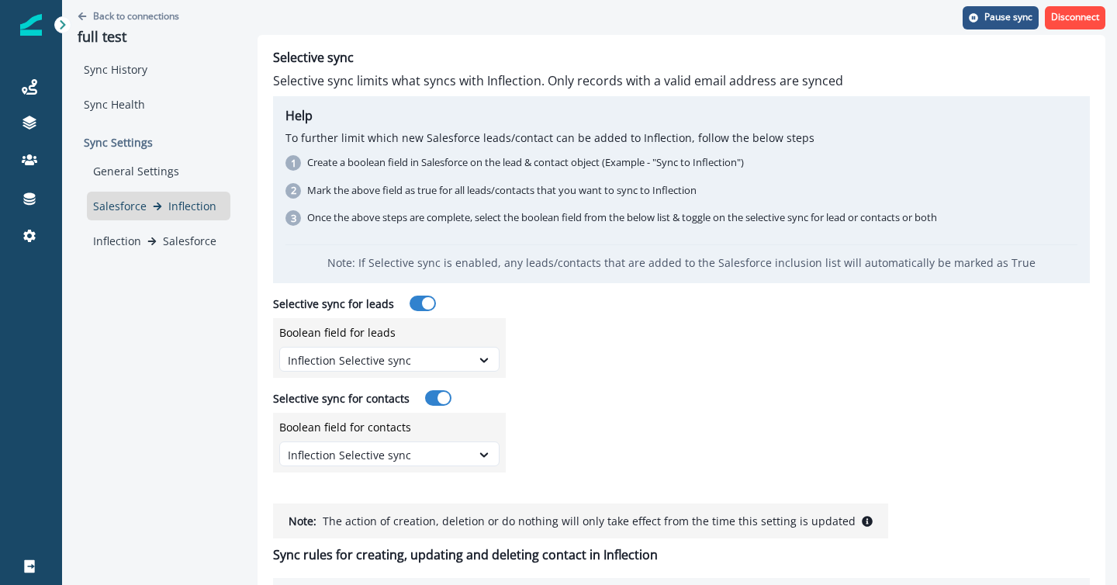
click at [416, 303] on span at bounding box center [423, 304] width 26 height 16
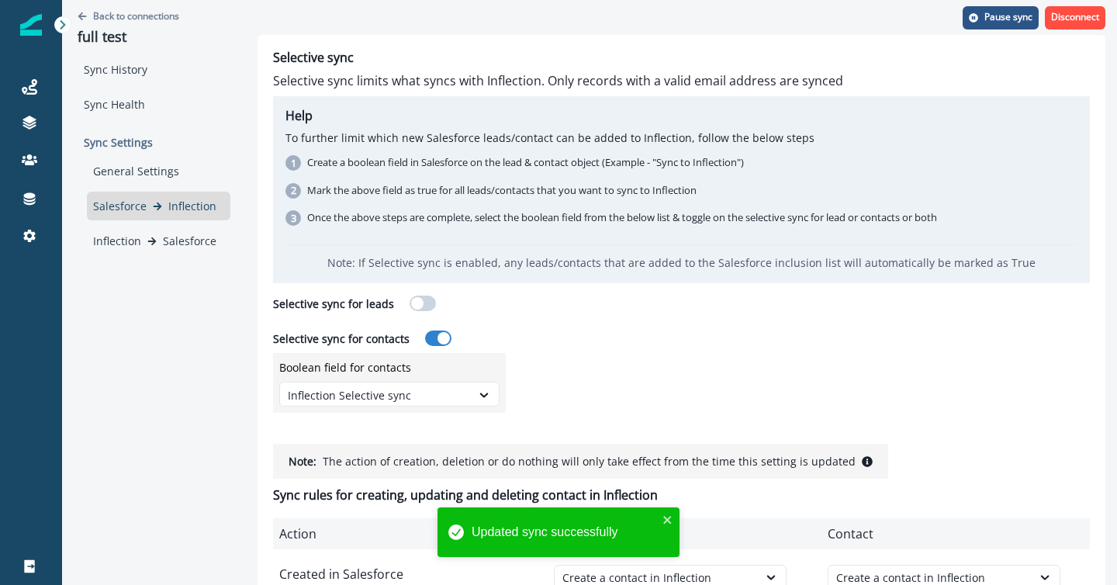
click at [438, 339] on span at bounding box center [444, 338] width 12 height 12
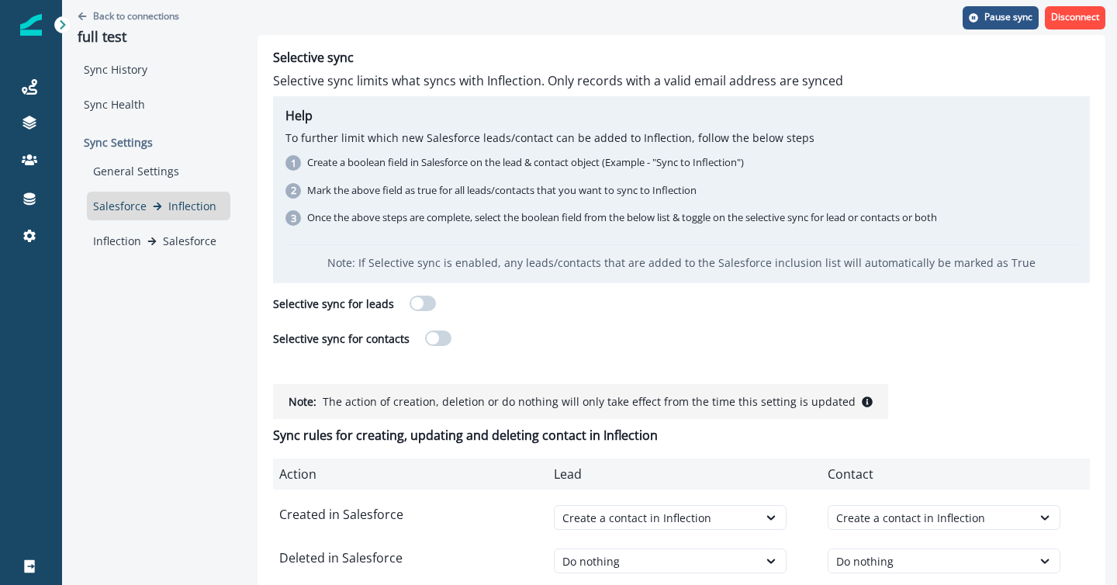
click at [417, 303] on span at bounding box center [417, 303] width 12 height 12
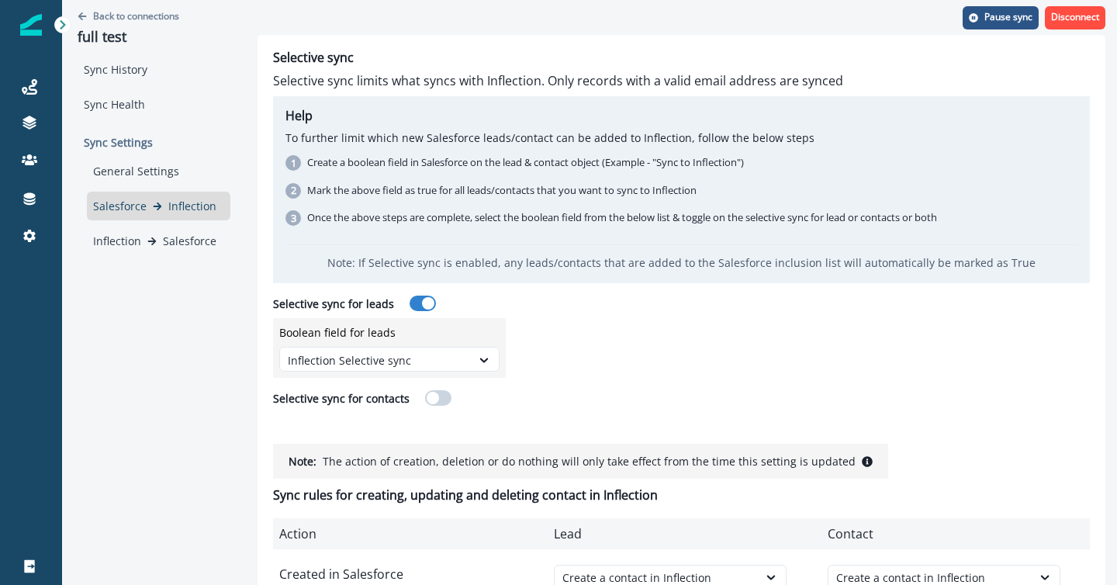
click at [431, 400] on span at bounding box center [433, 398] width 12 height 12
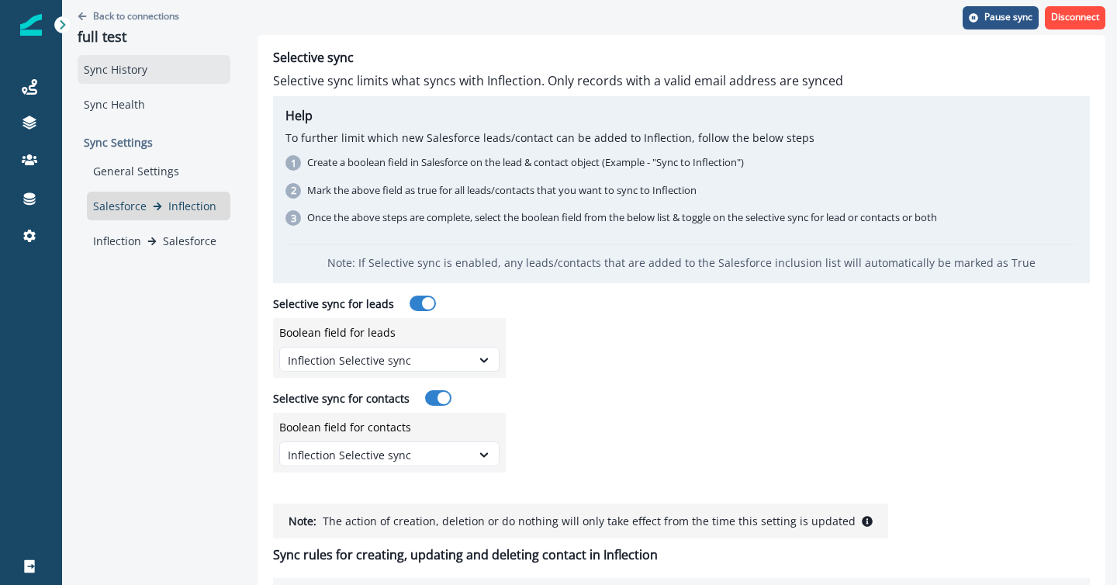
click at [117, 72] on div "Sync History" at bounding box center [154, 69] width 153 height 29
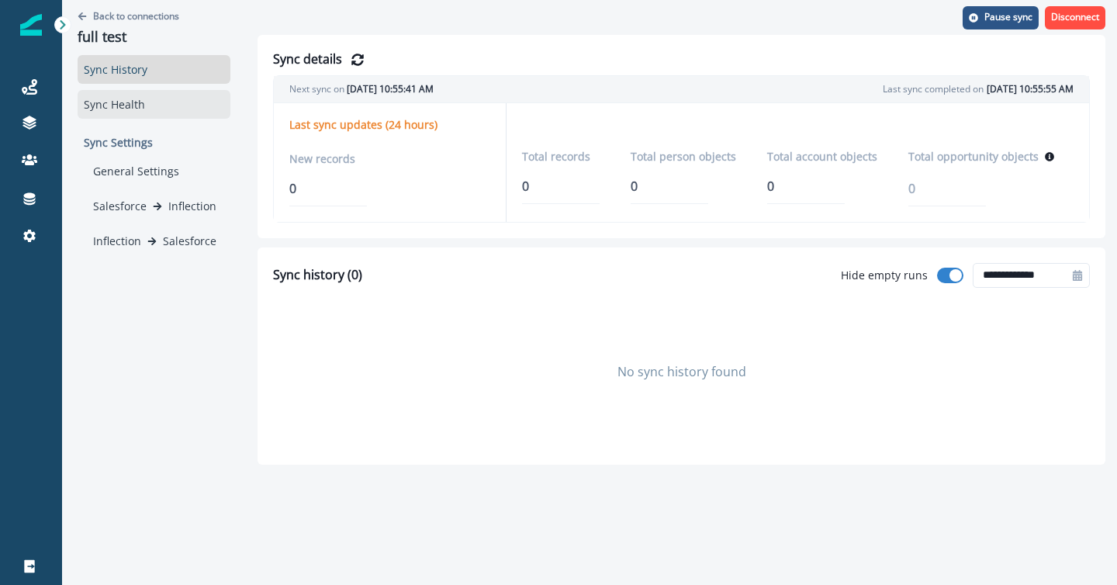
click at [120, 111] on div "Sync Health" at bounding box center [154, 104] width 153 height 29
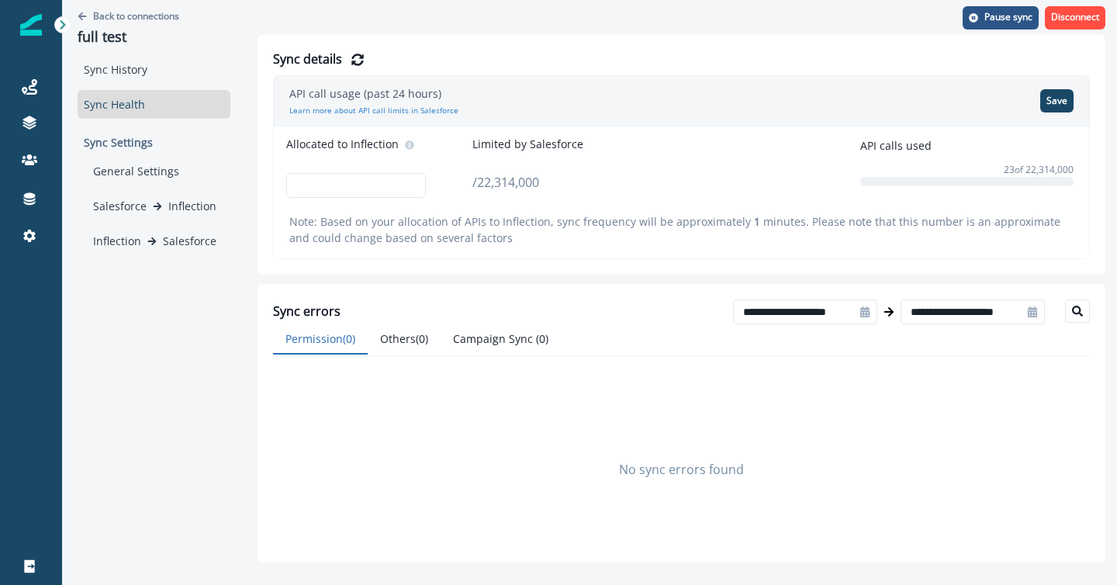
click at [120, 147] on p "Sync Settings" at bounding box center [154, 142] width 153 height 29
click at [109, 148] on p "Sync Settings" at bounding box center [154, 142] width 153 height 29
click at [119, 178] on div "General Settings" at bounding box center [159, 171] width 144 height 29
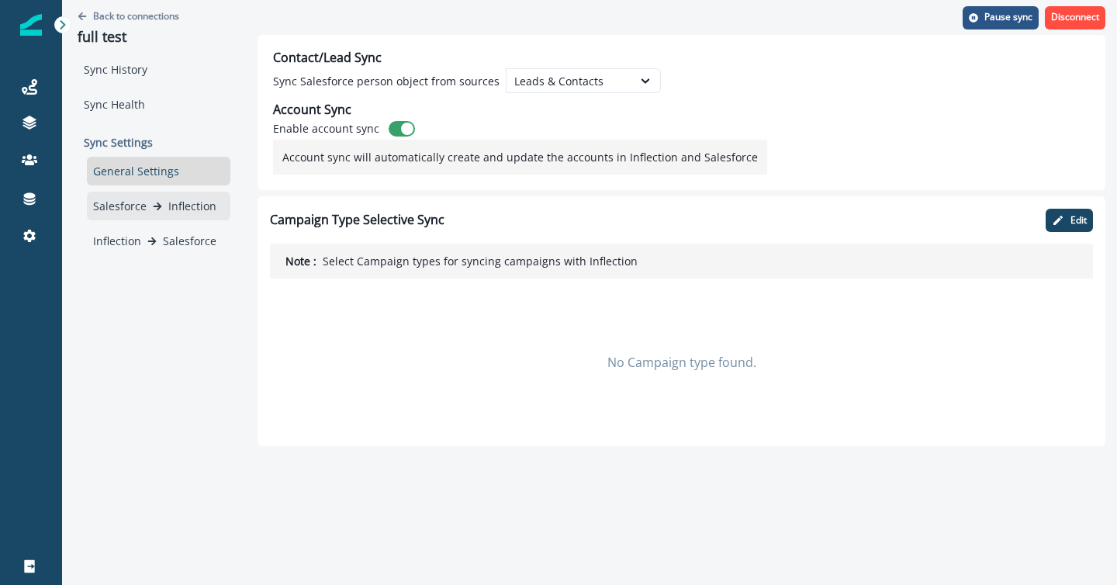
click at [127, 208] on p "Salesforce" at bounding box center [120, 206] width 54 height 16
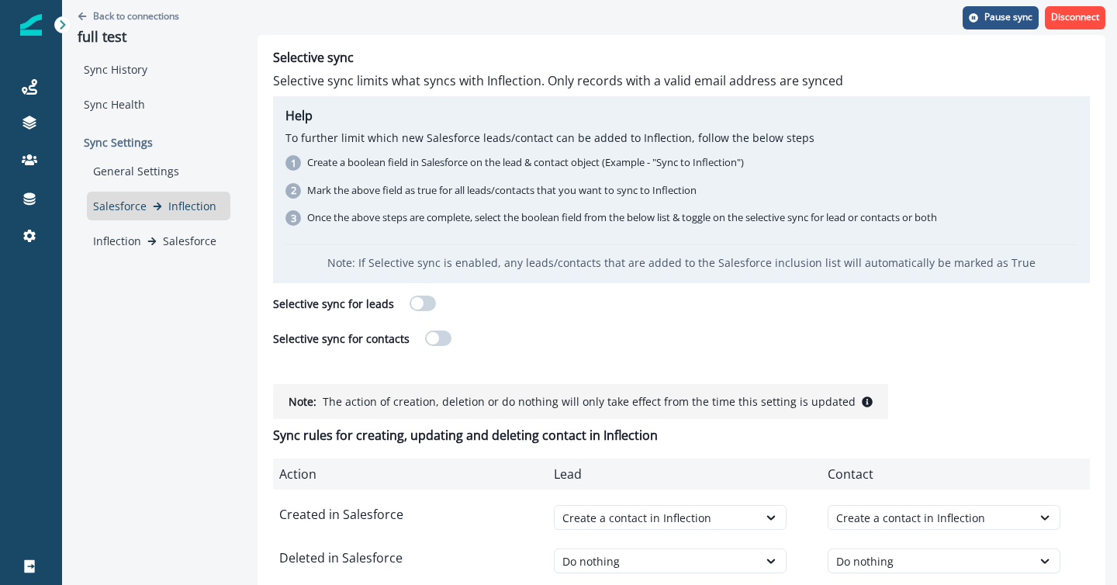
click at [419, 305] on span at bounding box center [423, 304] width 26 height 16
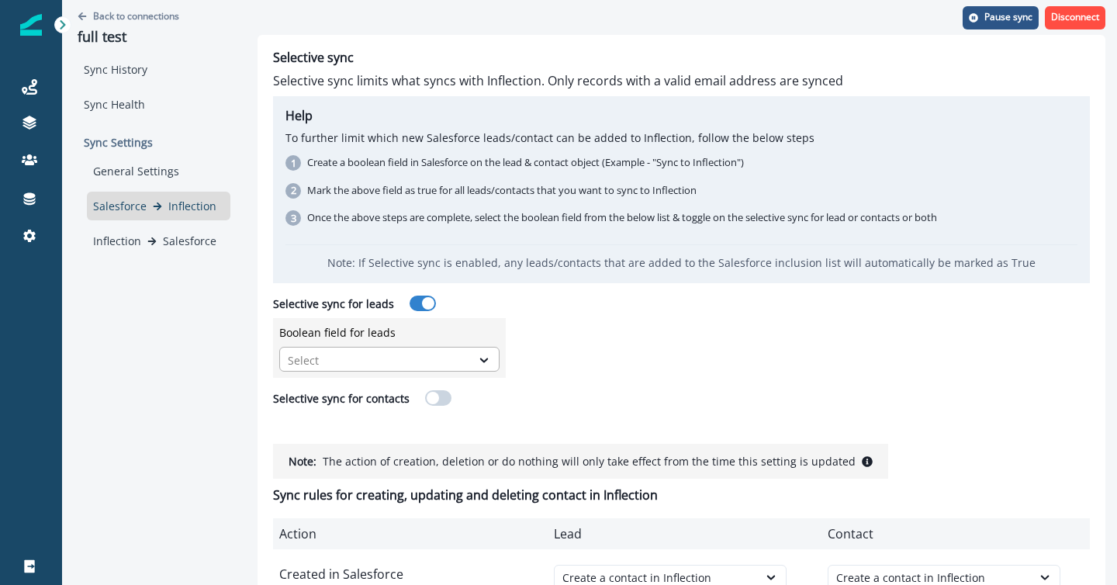
click at [416, 362] on div at bounding box center [375, 360] width 175 height 19
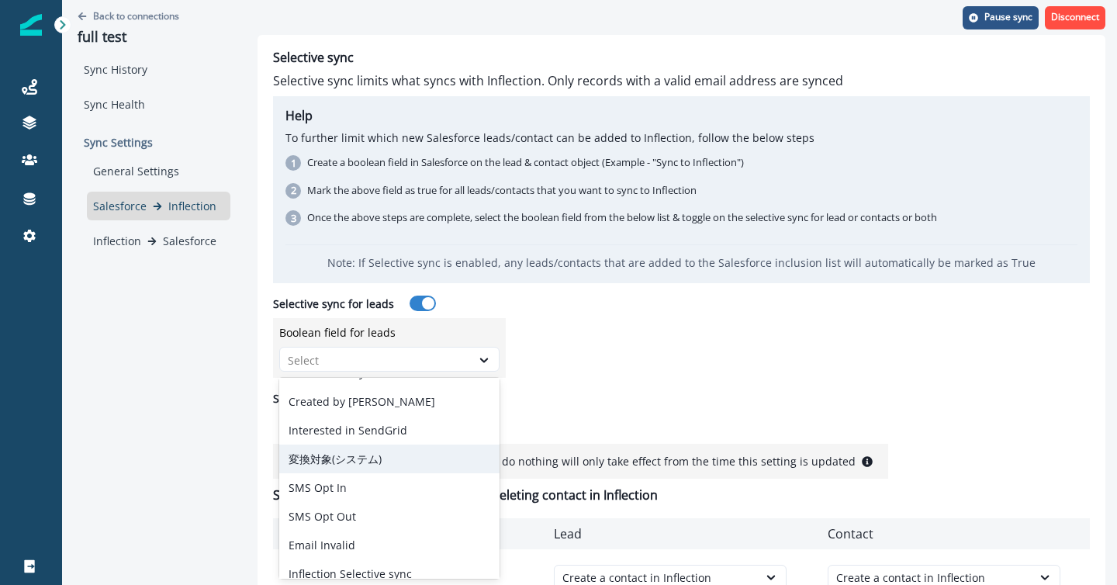
scroll to position [351, 0]
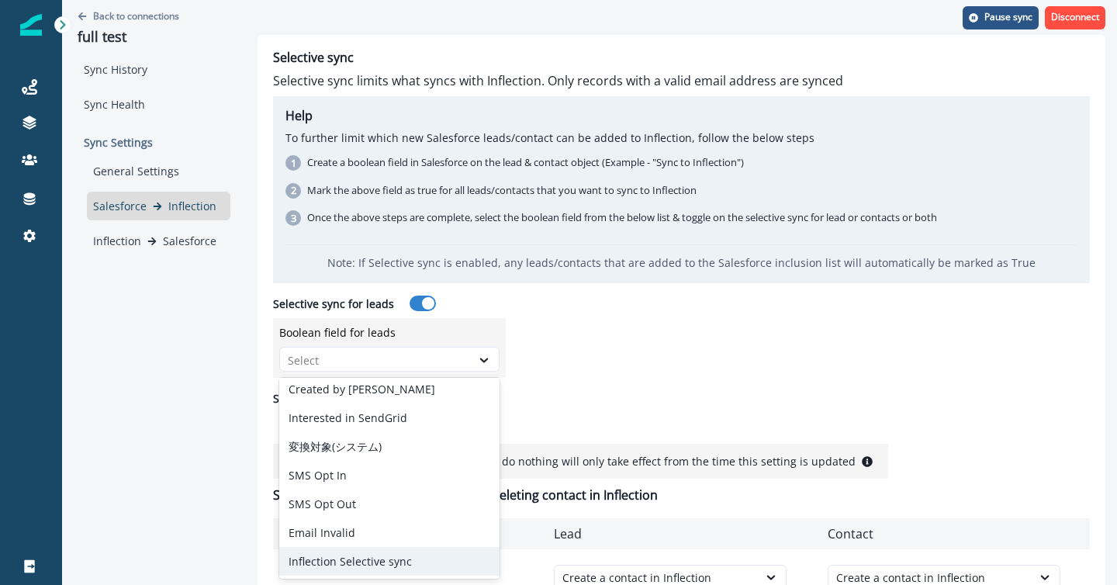
click at [381, 556] on div "Inflection Selective sync" at bounding box center [389, 561] width 220 height 29
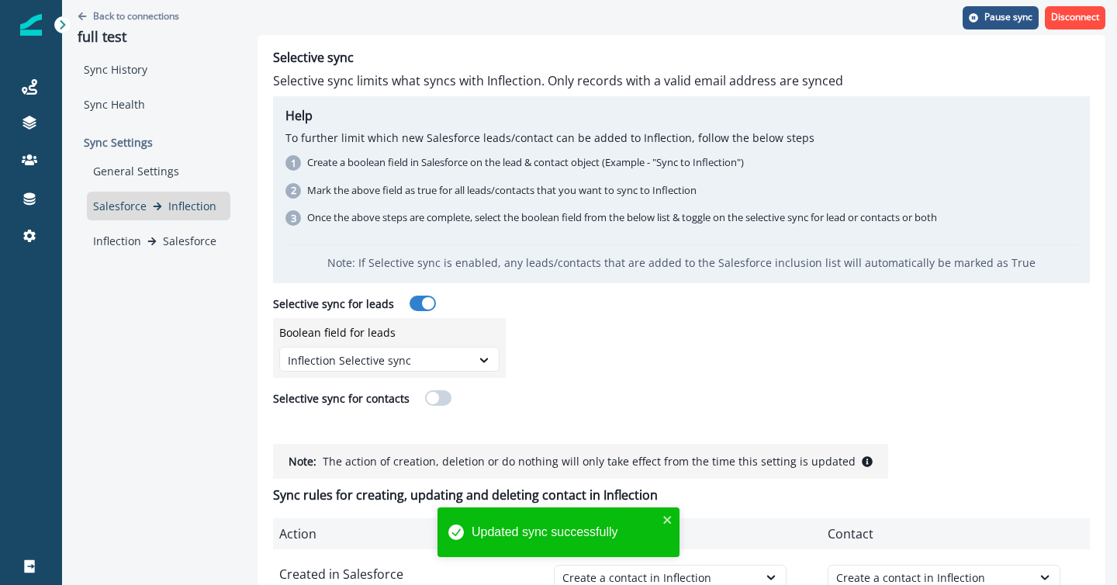
click at [429, 396] on span at bounding box center [433, 398] width 12 height 12
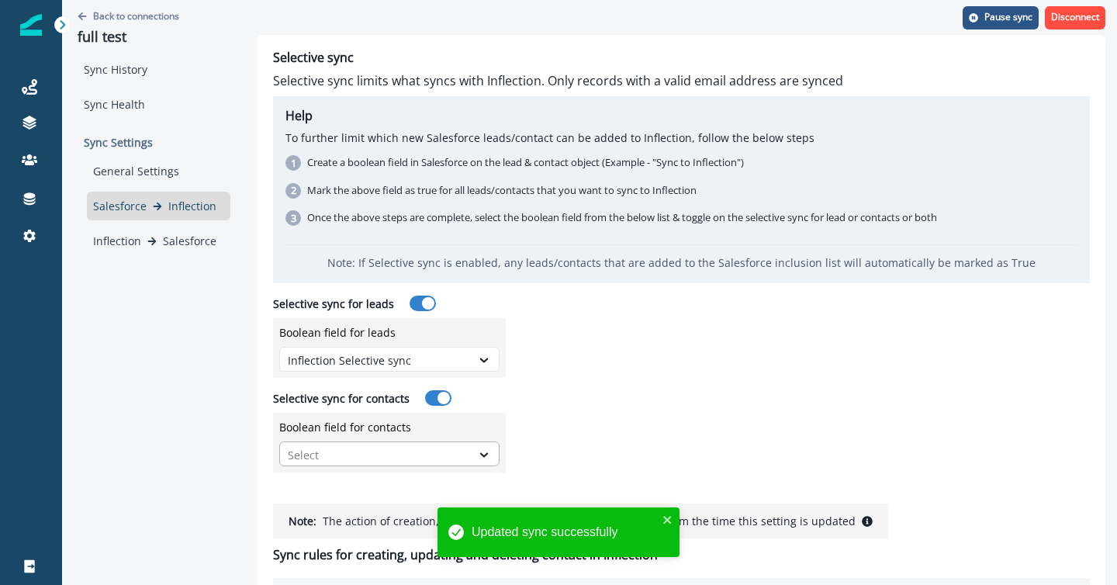
click at [386, 459] on div at bounding box center [375, 454] width 175 height 19
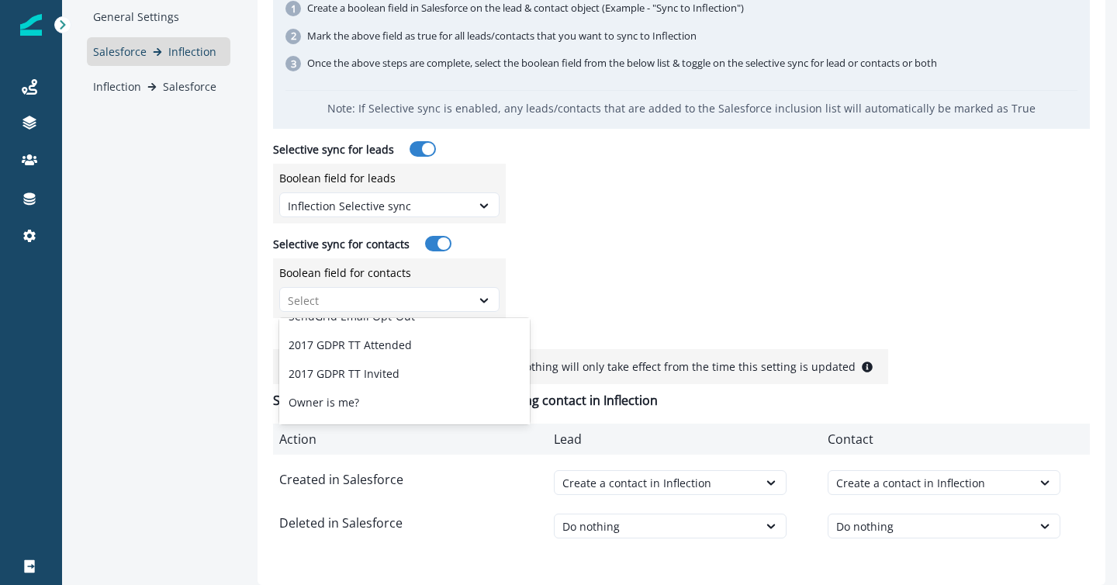
scroll to position [1393, 0]
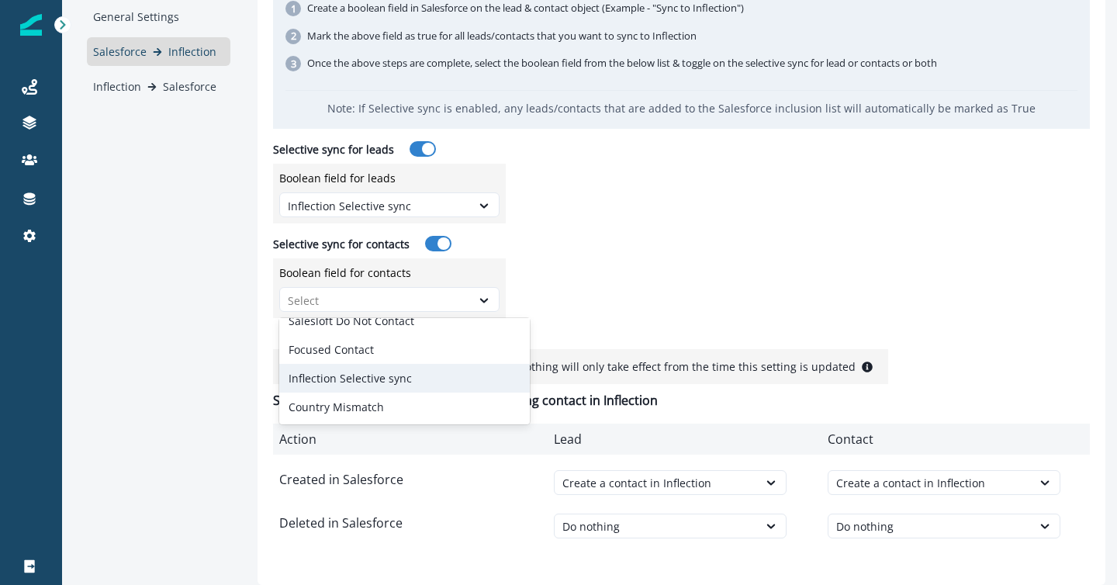
click at [360, 372] on div "Inflection Selective sync" at bounding box center [404, 378] width 251 height 29
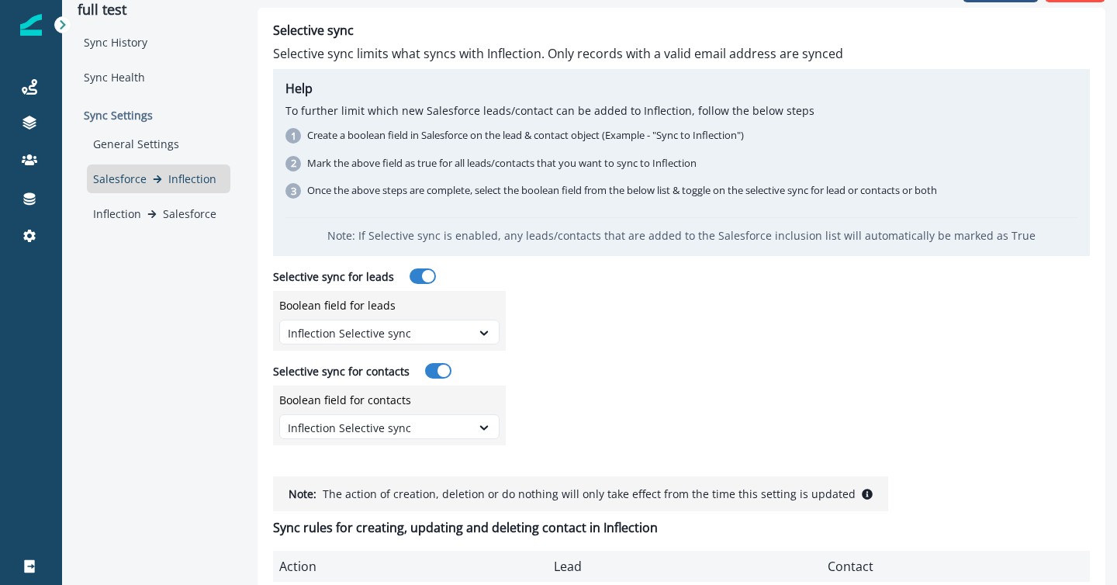
scroll to position [0, 0]
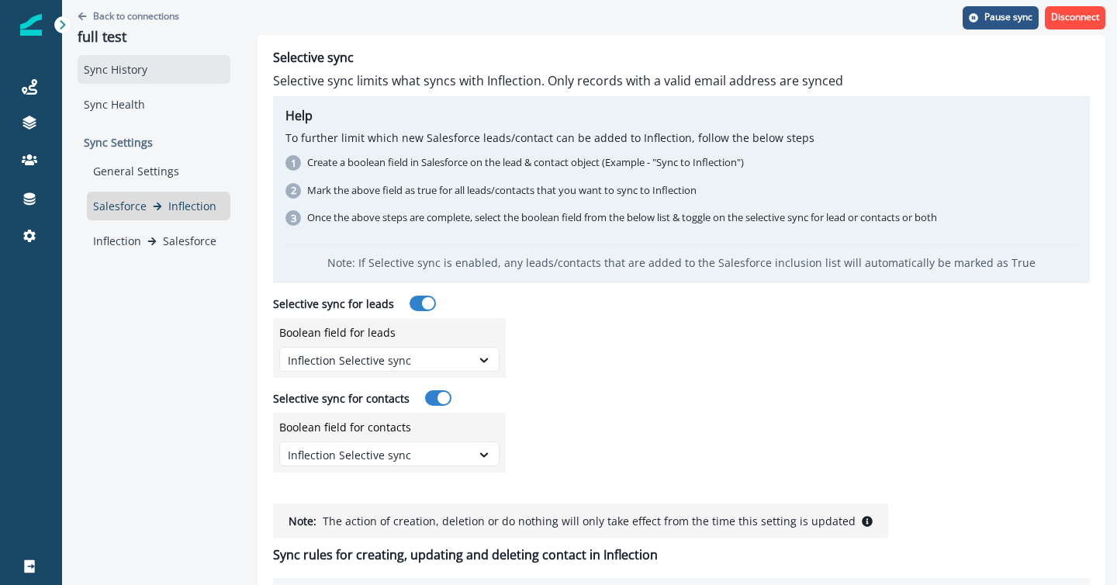
click at [124, 65] on div "Sync History" at bounding box center [154, 69] width 153 height 29
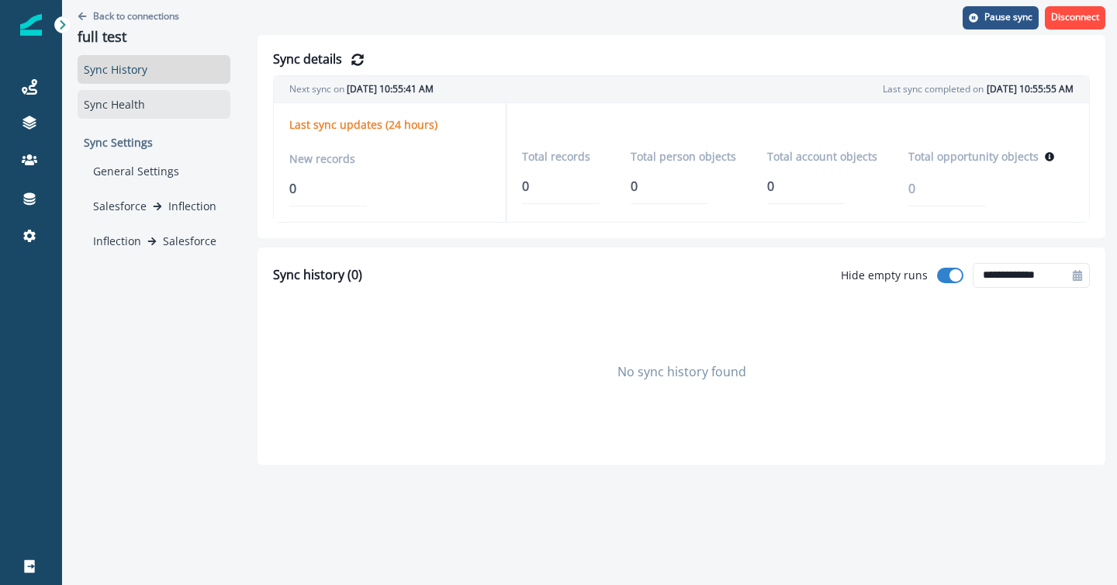
click at [109, 102] on div "Sync Health" at bounding box center [154, 104] width 153 height 29
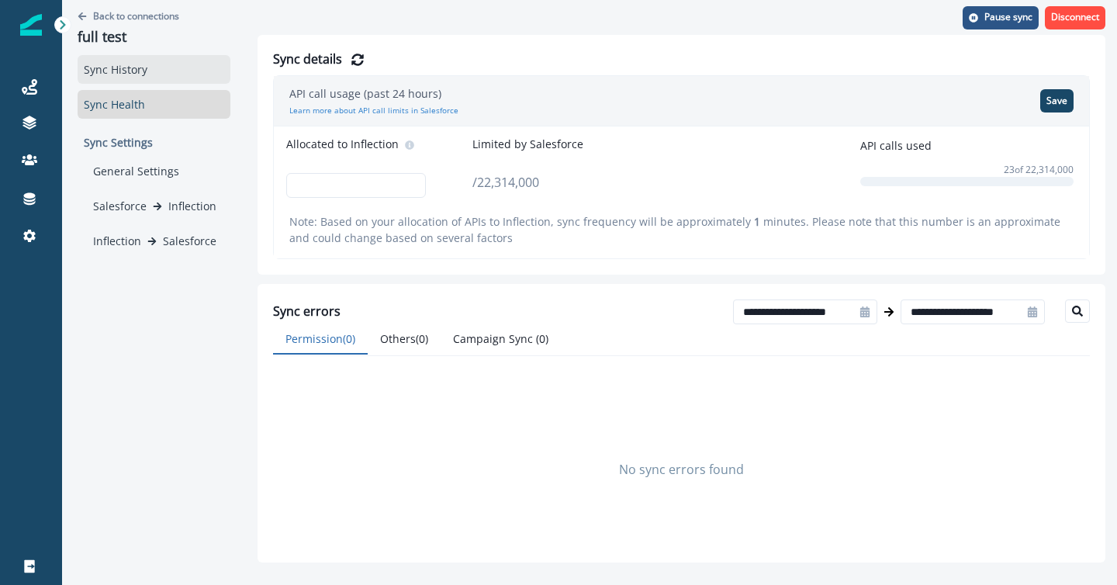
click at [124, 70] on div "Sync History" at bounding box center [154, 69] width 153 height 29
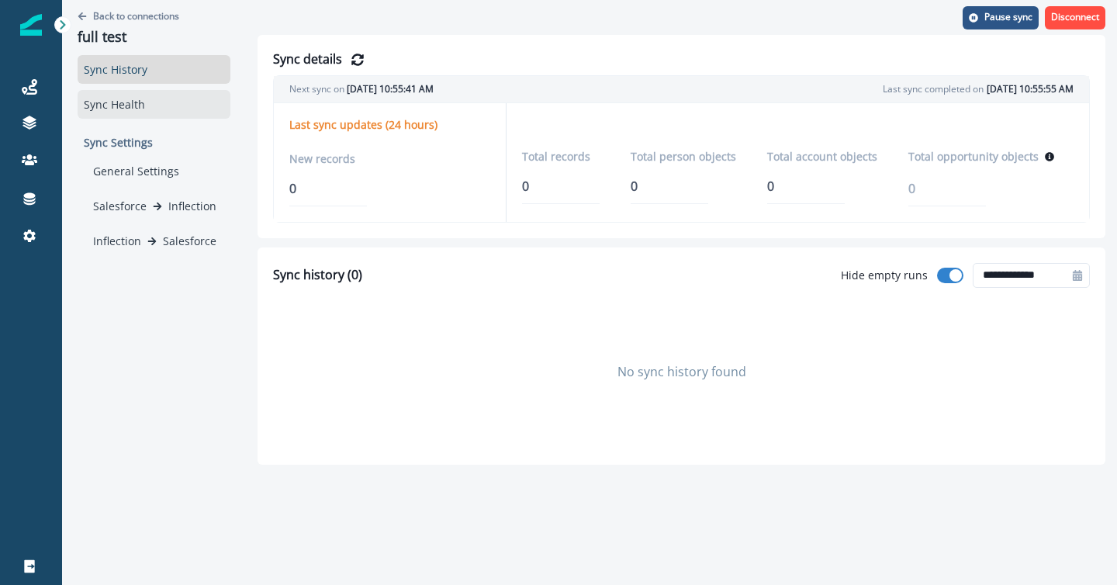
click at [129, 102] on div "Sync Health" at bounding box center [154, 104] width 153 height 29
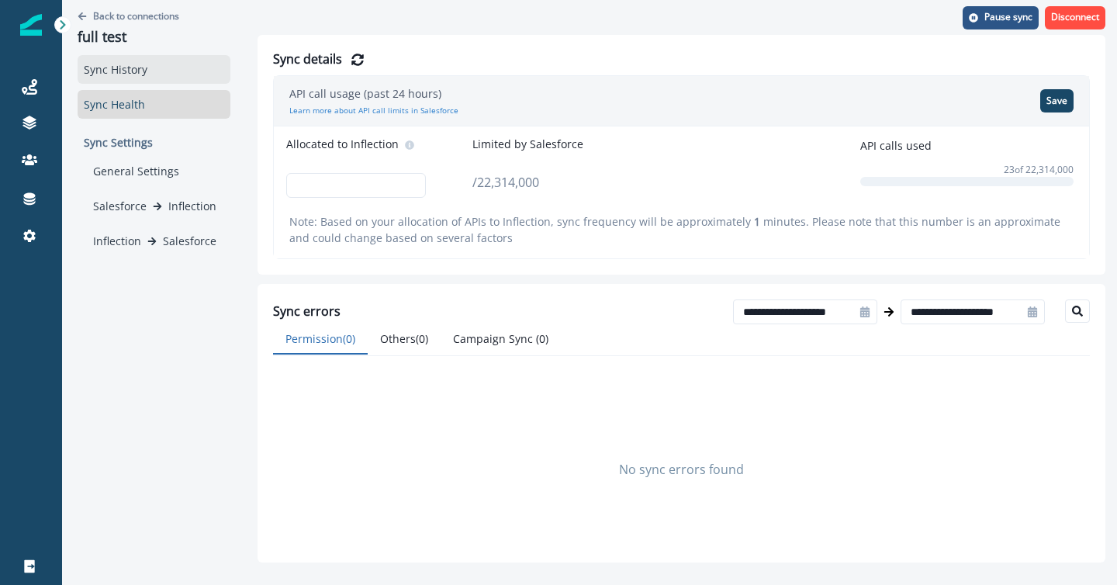
click at [129, 67] on div "Sync History" at bounding box center [154, 69] width 153 height 29
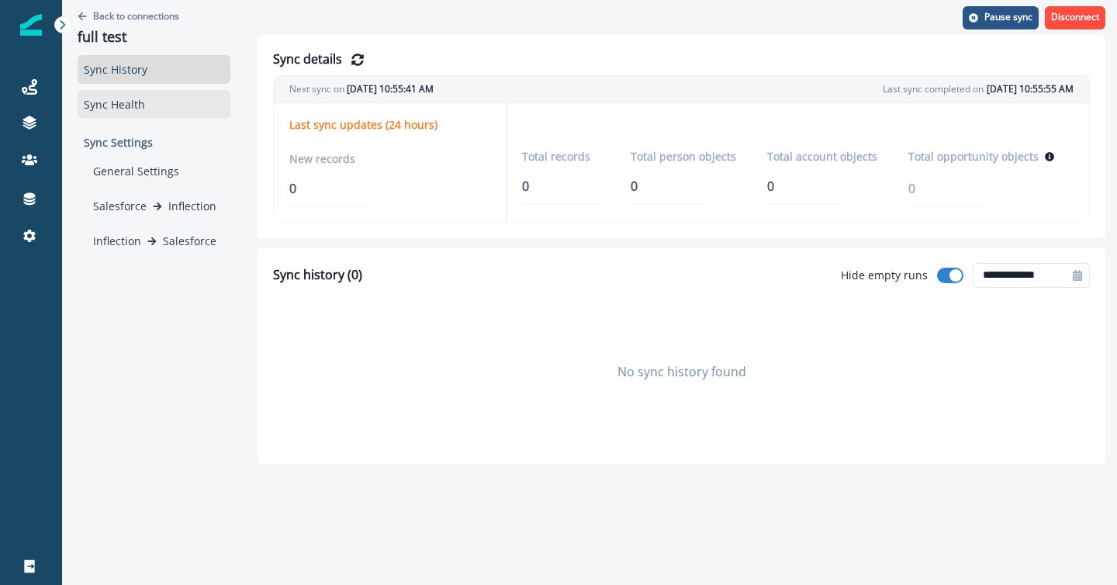
click at [130, 95] on div "Sync Health" at bounding box center [154, 104] width 153 height 29
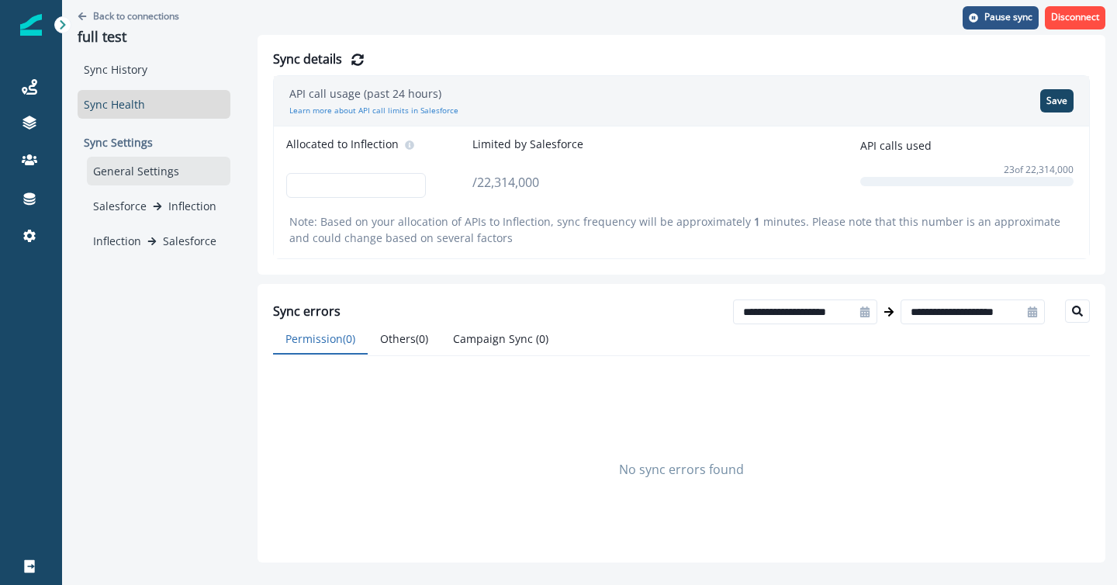
click at [132, 166] on div "General Settings" at bounding box center [159, 171] width 144 height 29
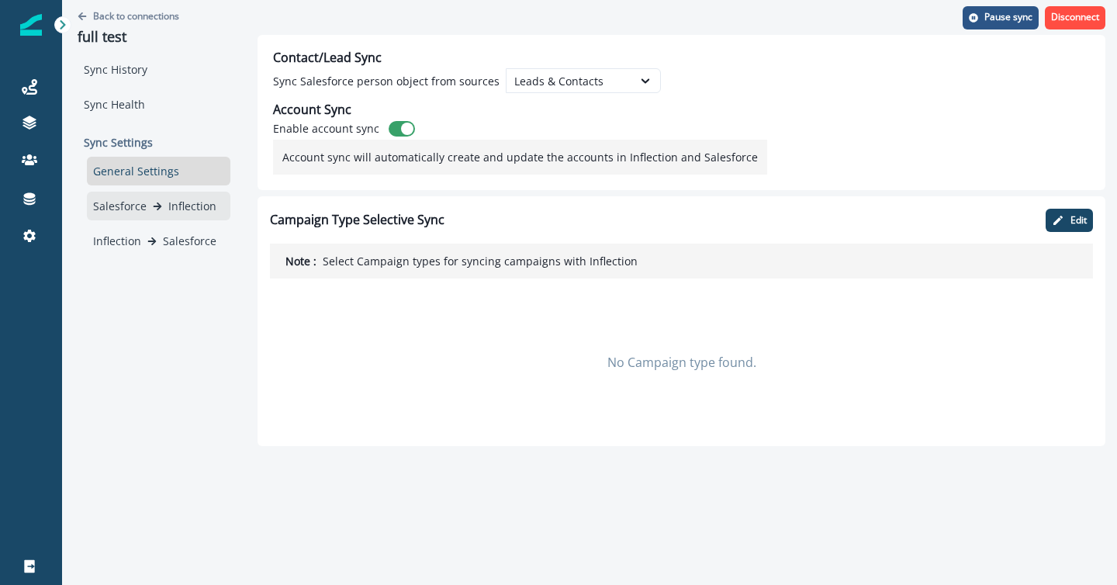
click at [130, 199] on p "Salesforce" at bounding box center [120, 206] width 54 height 16
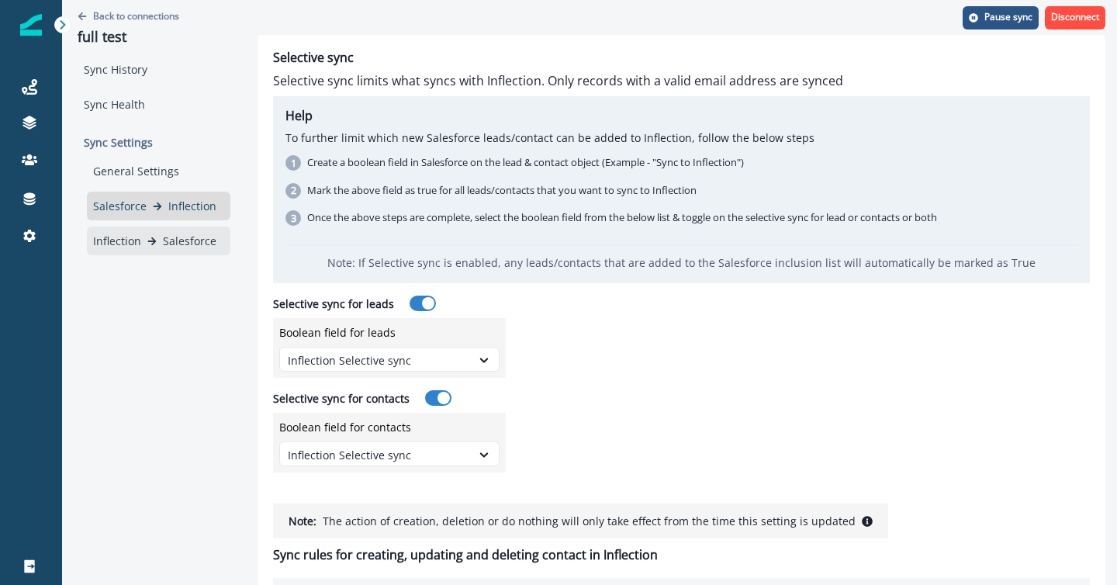
click at [136, 235] on p "Inflection" at bounding box center [117, 241] width 48 height 16
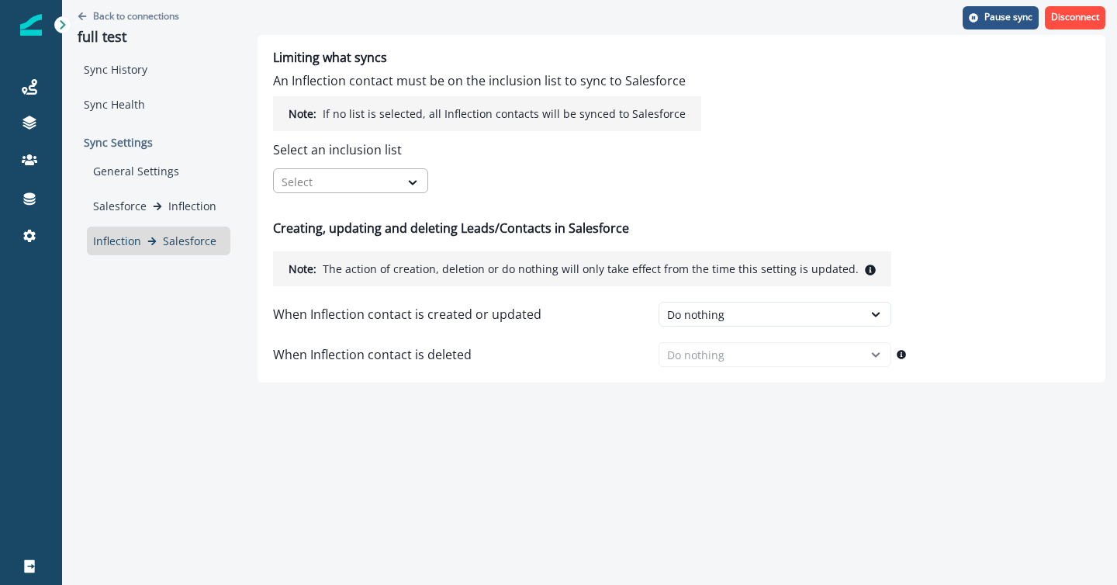
click at [320, 172] on div at bounding box center [337, 181] width 110 height 19
click at [352, 176] on div at bounding box center [337, 181] width 110 height 19
click at [468, 152] on p "Select an inclusion list" at bounding box center [487, 149] width 428 height 19
click at [124, 209] on p "Salesforce" at bounding box center [120, 206] width 54 height 16
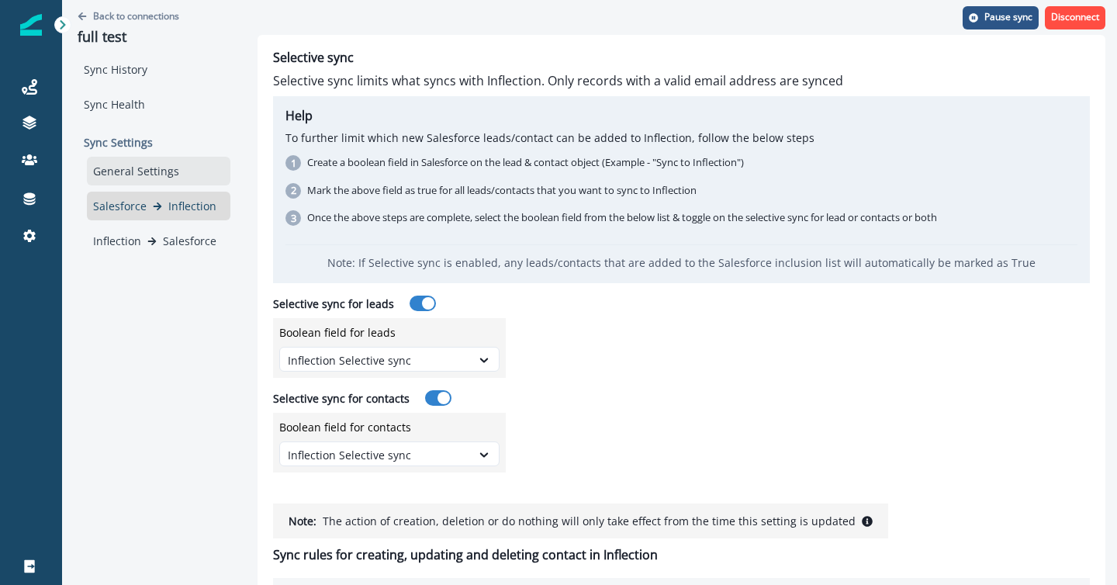
click at [124, 168] on div "General Settings" at bounding box center [159, 171] width 144 height 29
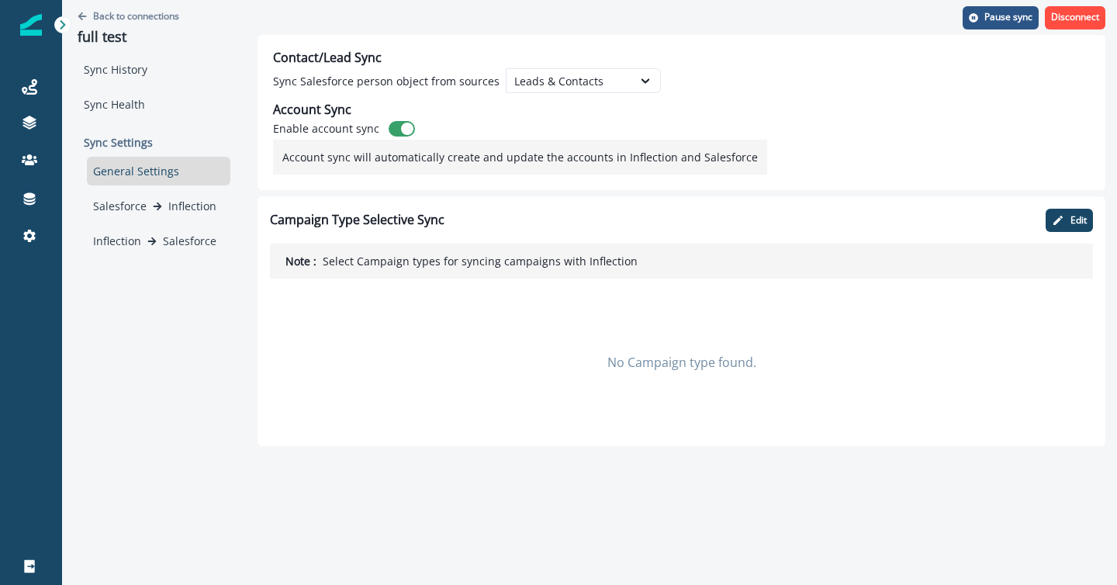
click at [126, 85] on div "Sync History Sync Health" at bounding box center [154, 87] width 153 height 64
click at [126, 100] on div "Sync Health" at bounding box center [154, 104] width 153 height 29
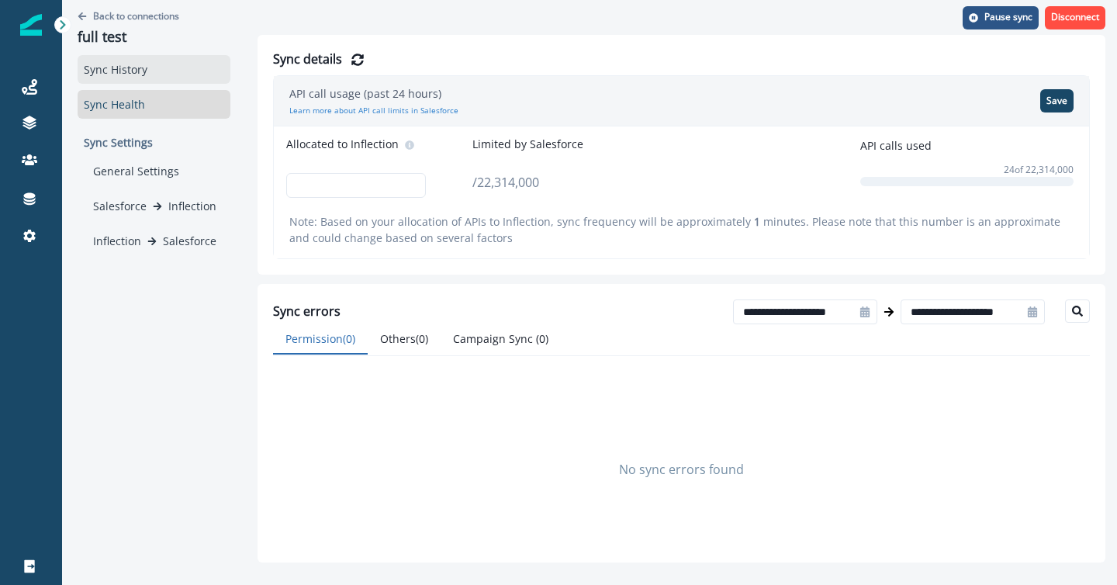
click at [134, 73] on div "Sync History" at bounding box center [154, 69] width 153 height 29
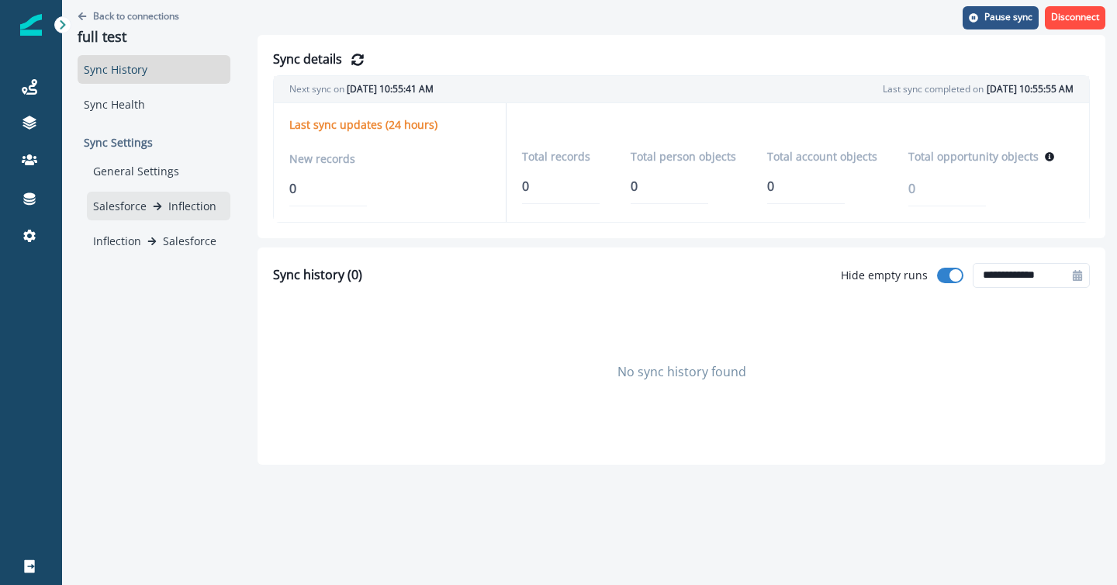
click at [147, 203] on div "Salesforce Inflection" at bounding box center [158, 206] width 131 height 16
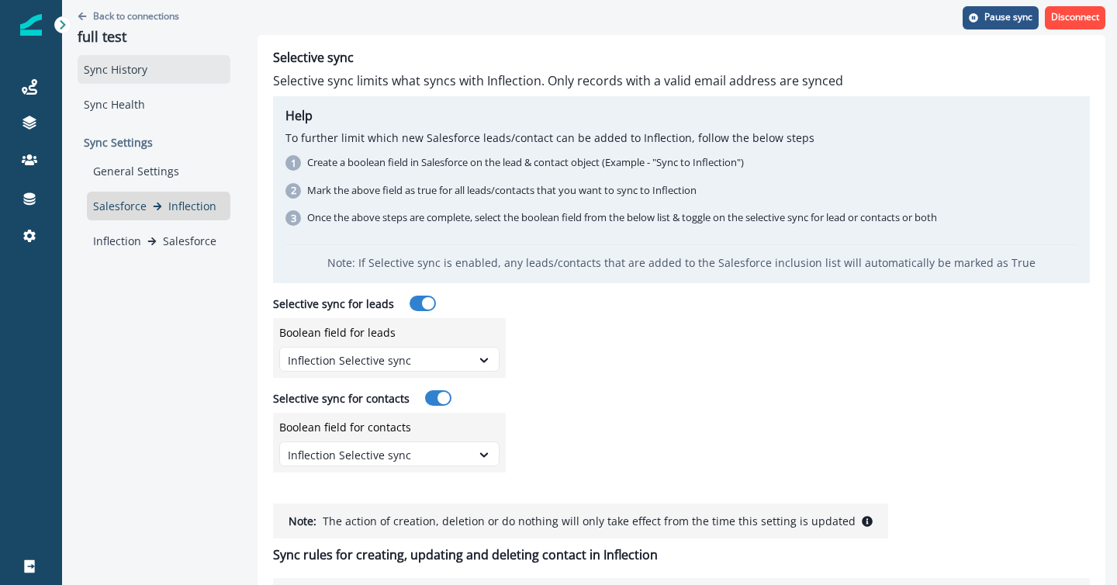
click at [103, 57] on div "Sync History" at bounding box center [154, 69] width 153 height 29
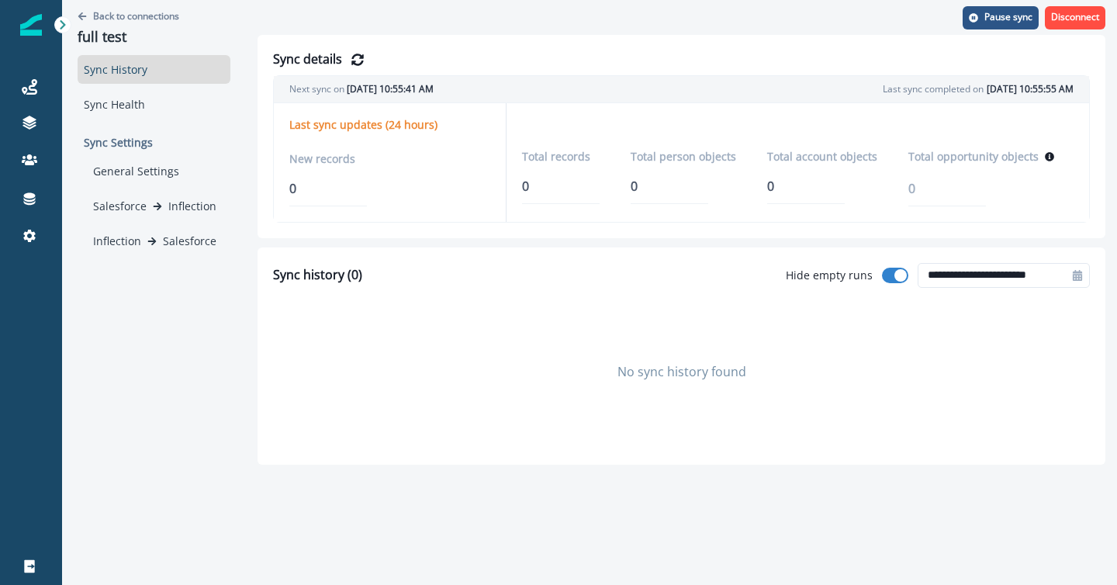
type input "**********"
click at [126, 109] on div "Sync Health" at bounding box center [154, 104] width 153 height 29
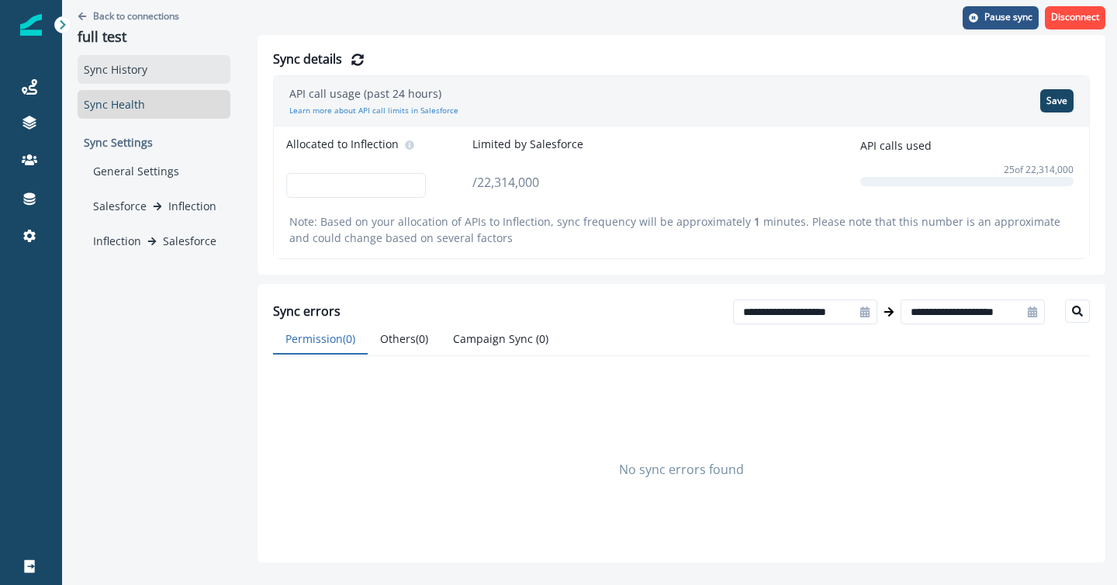
click at [133, 74] on div "Sync History" at bounding box center [154, 69] width 153 height 29
